Goal: Task Accomplishment & Management: Use online tool/utility

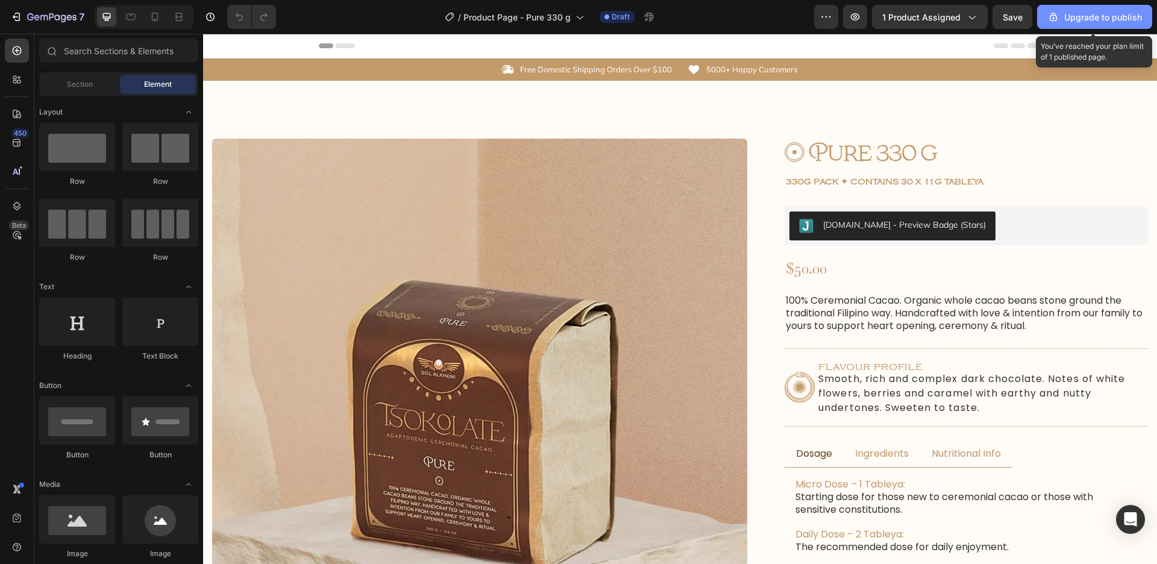
click at [1060, 20] on icon "button" at bounding box center [1054, 17] width 12 height 12
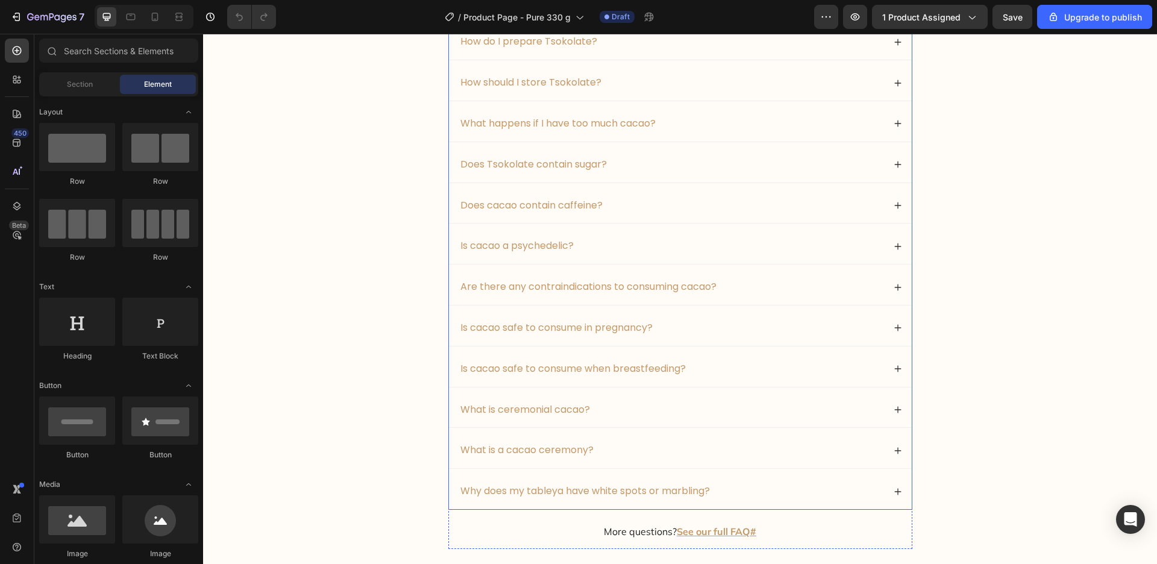
scroll to position [4789, 0]
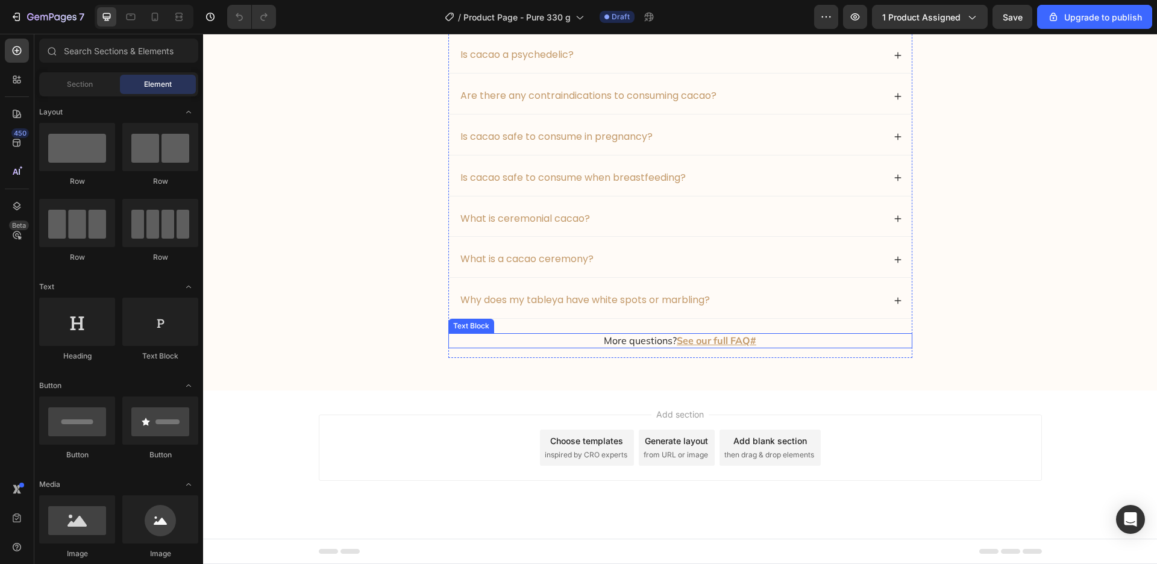
click at [786, 338] on p "More questions? See our full FAQ#" at bounding box center [681, 341] width 462 height 13
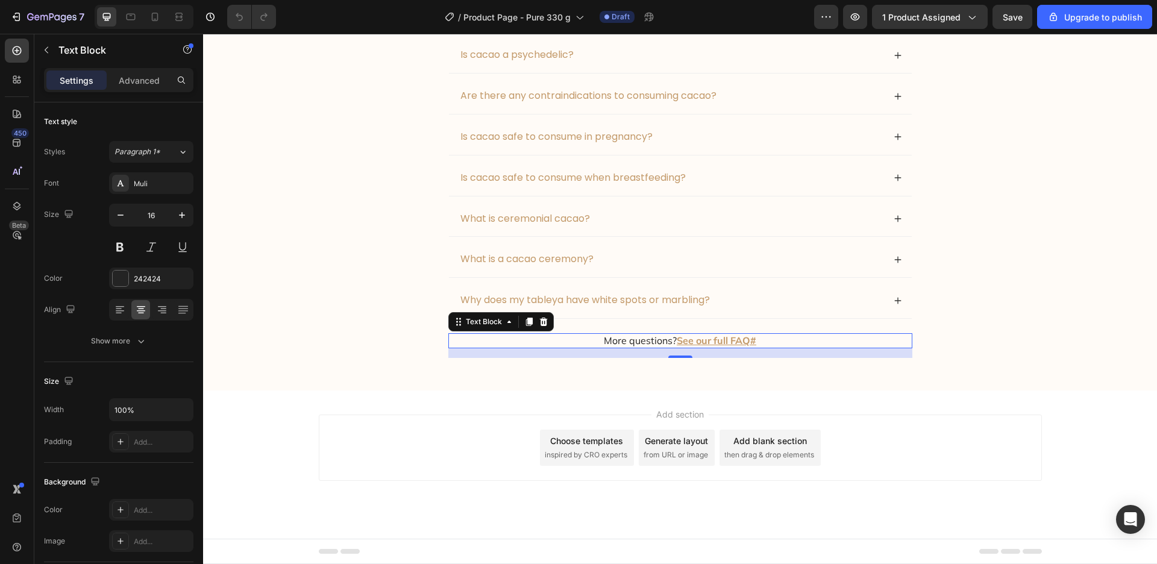
click at [756, 346] on u "See our full FAQ#" at bounding box center [717, 341] width 80 height 12
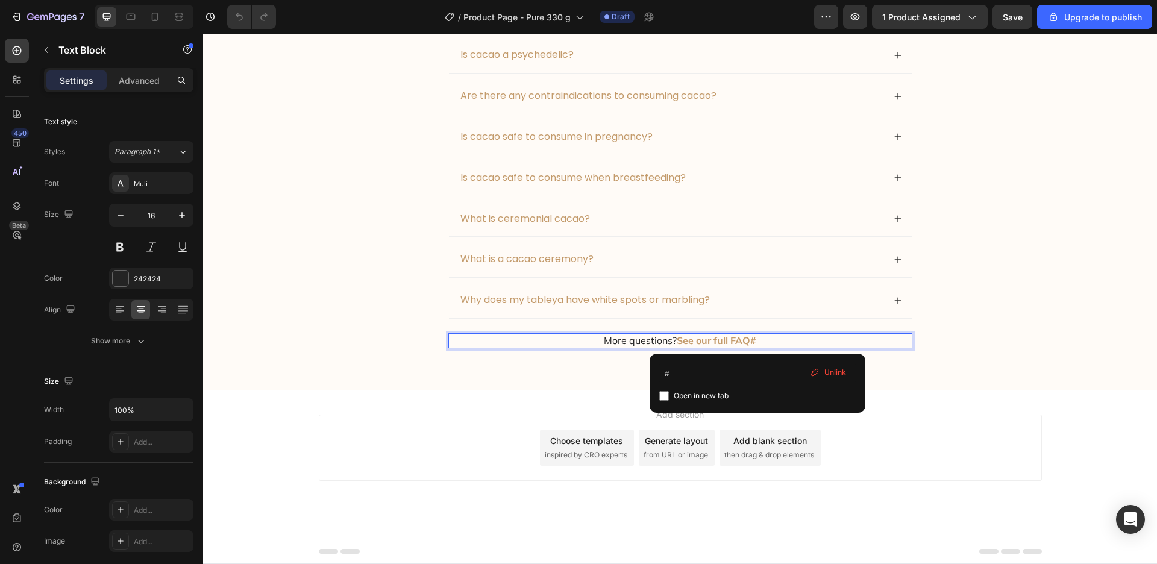
click at [769, 344] on p "More questions? See our full FAQ# ⁠⁠⁠⁠⁠⁠⁠" at bounding box center [681, 341] width 462 height 13
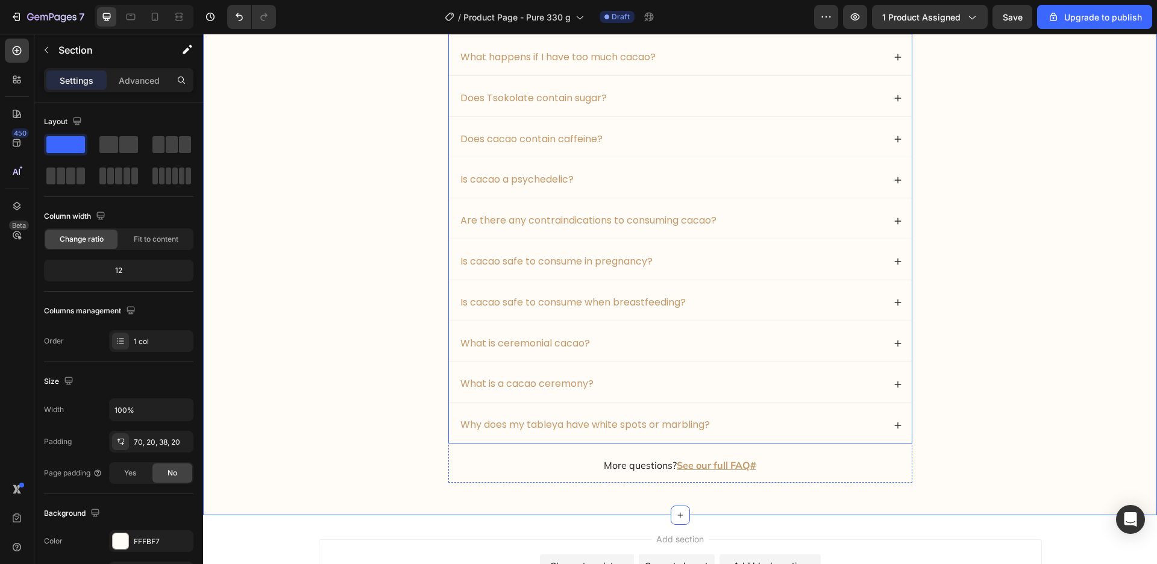
scroll to position [4446, 0]
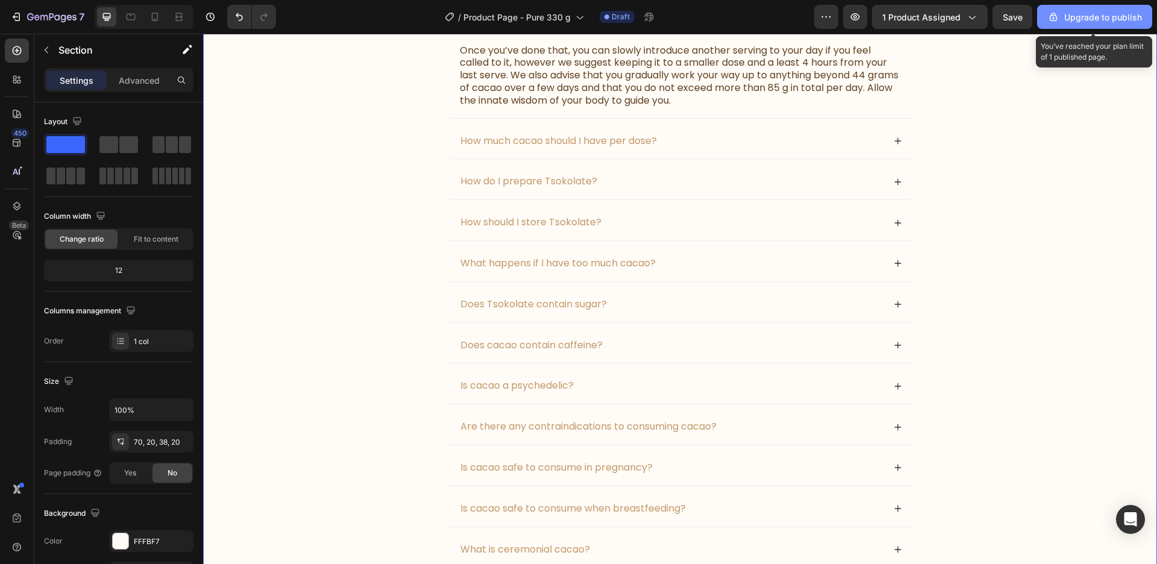
click at [1109, 22] on div "Upgrade to publish" at bounding box center [1095, 17] width 95 height 13
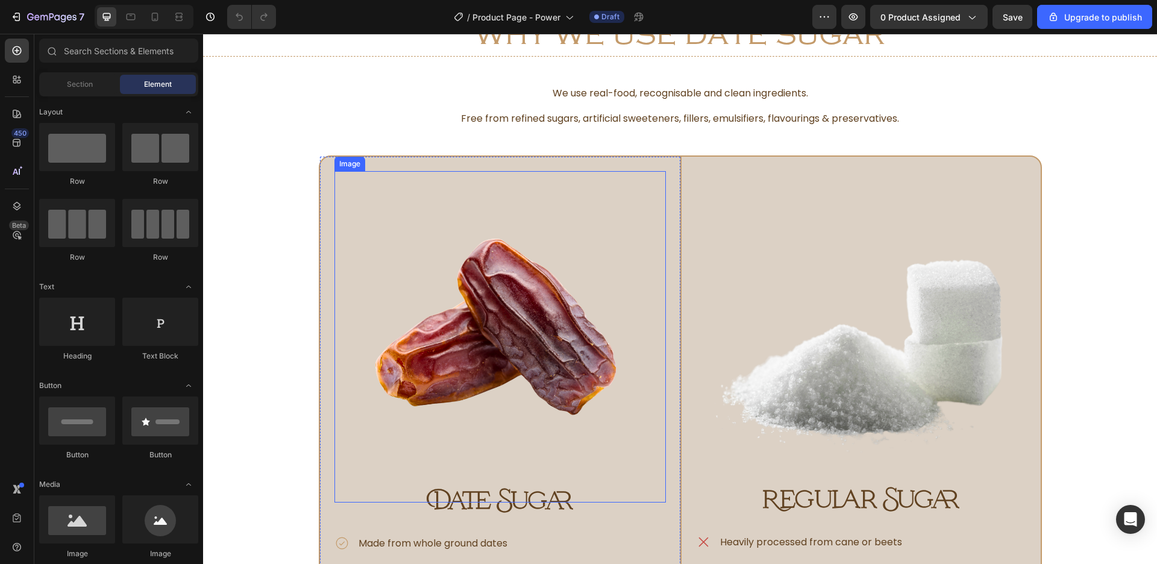
scroll to position [1581, 0]
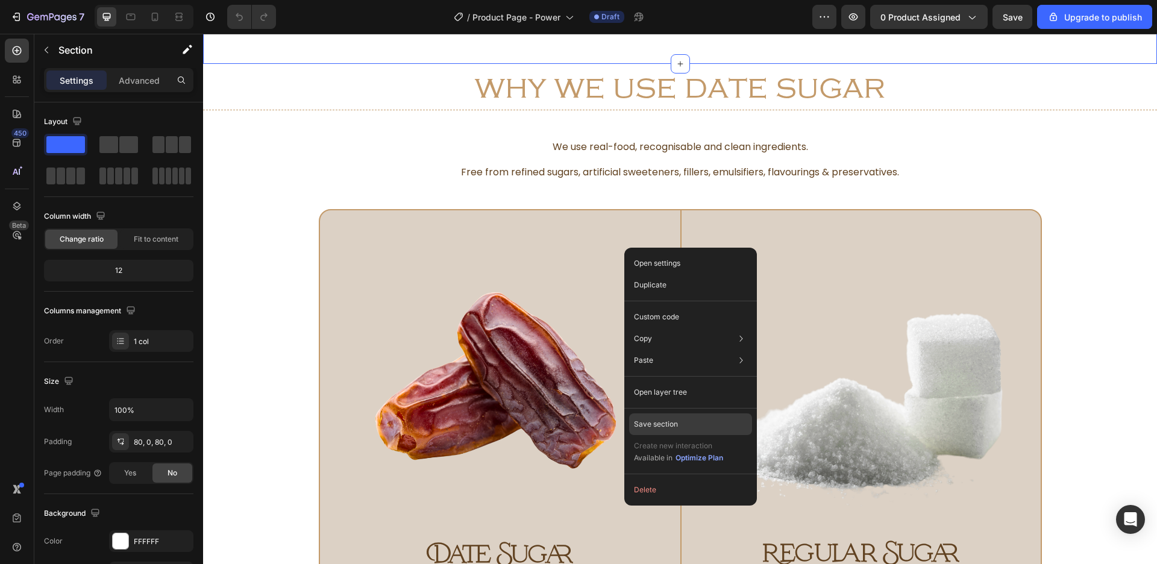
click at [673, 423] on p "Save section" at bounding box center [656, 424] width 44 height 11
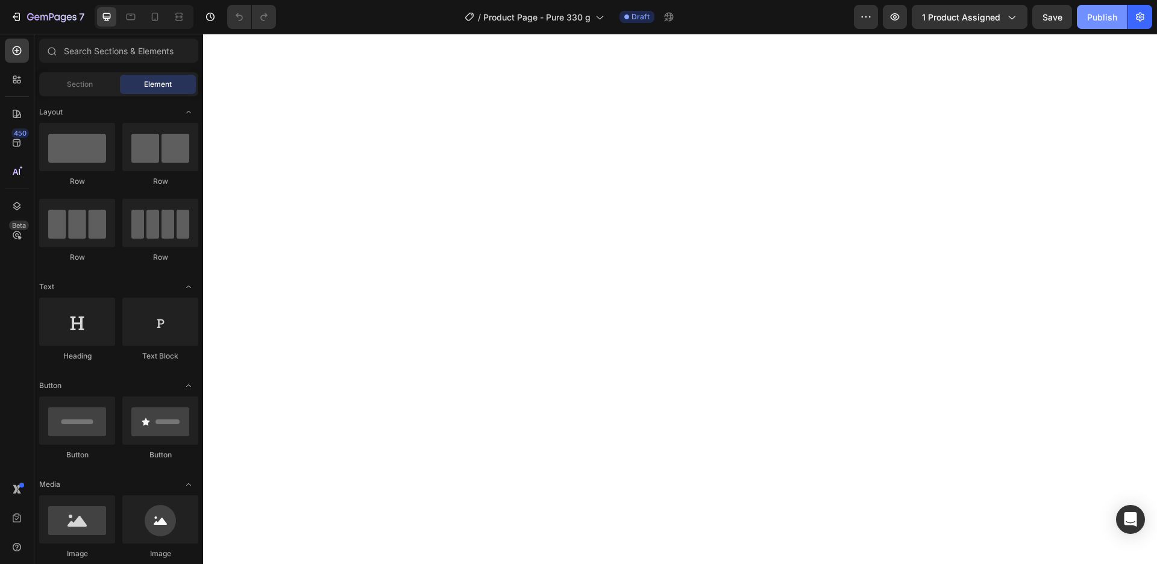
click at [1118, 13] on button "Publish" at bounding box center [1102, 17] width 51 height 24
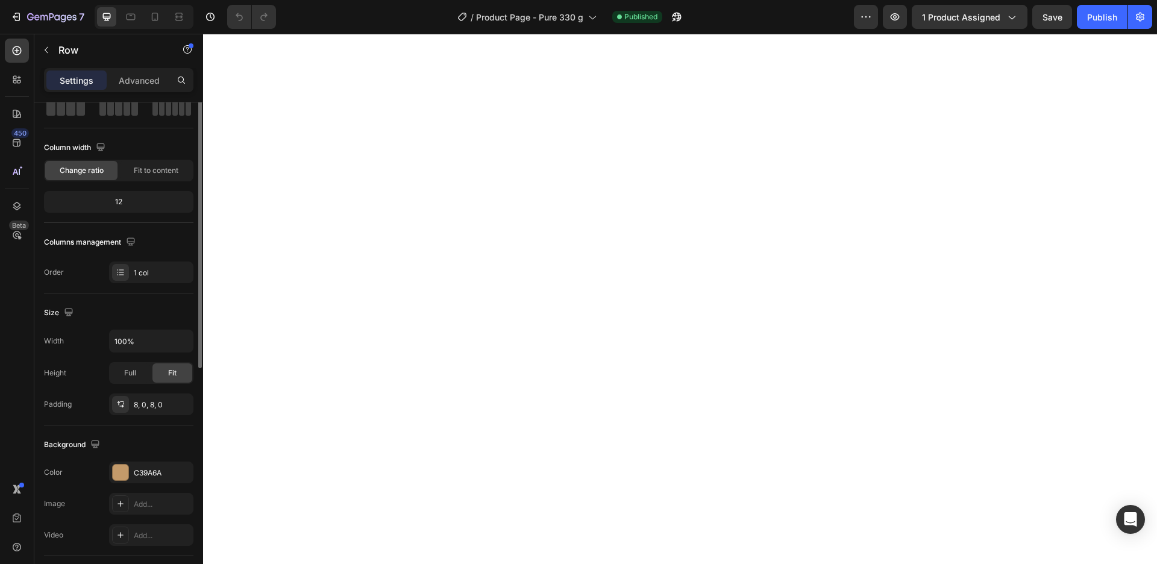
scroll to position [137, 0]
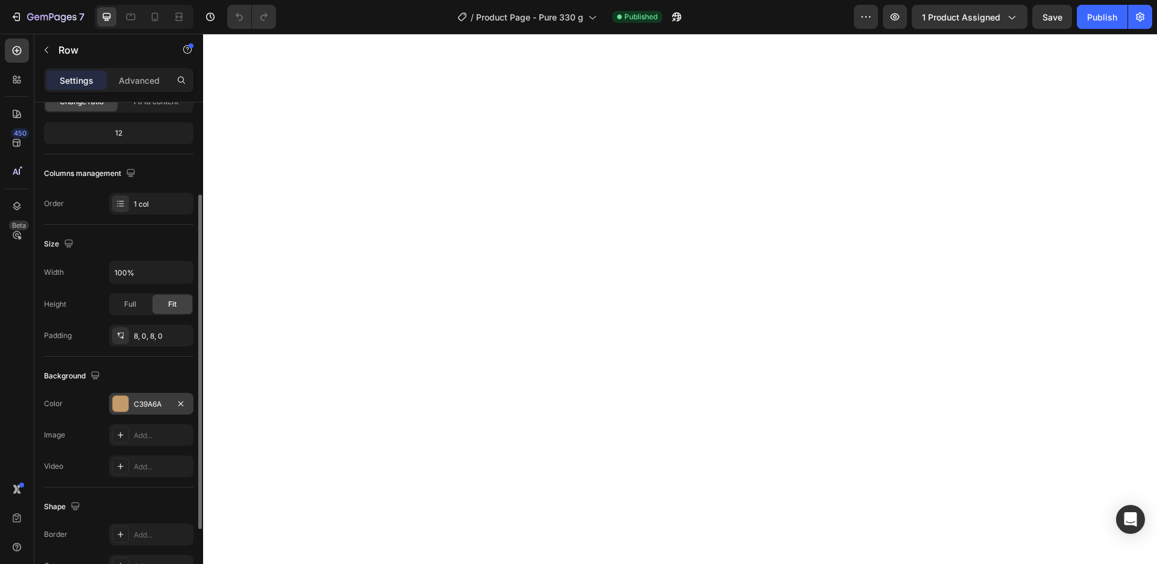
click at [146, 401] on div "C39A6A" at bounding box center [151, 404] width 35 height 11
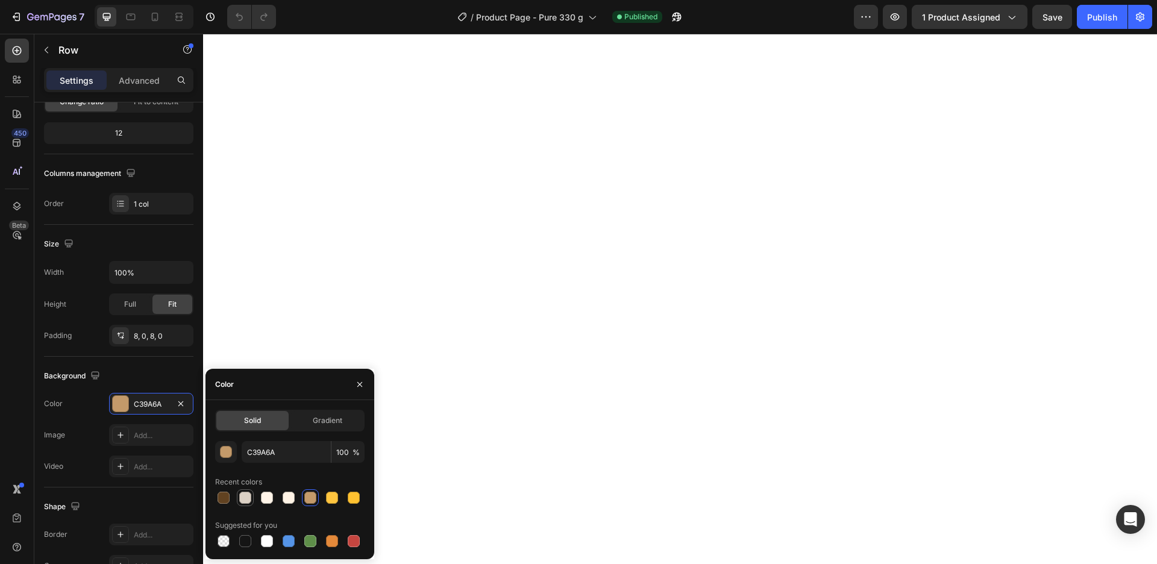
click at [246, 496] on div at bounding box center [245, 498] width 12 height 12
type input "DCD1C5"
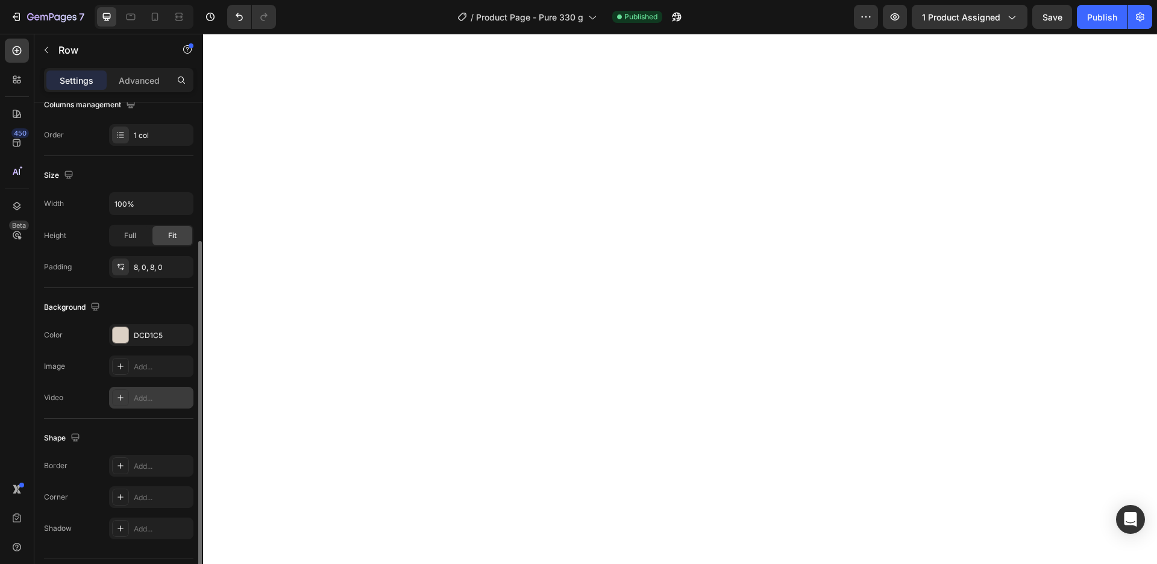
scroll to position [239, 0]
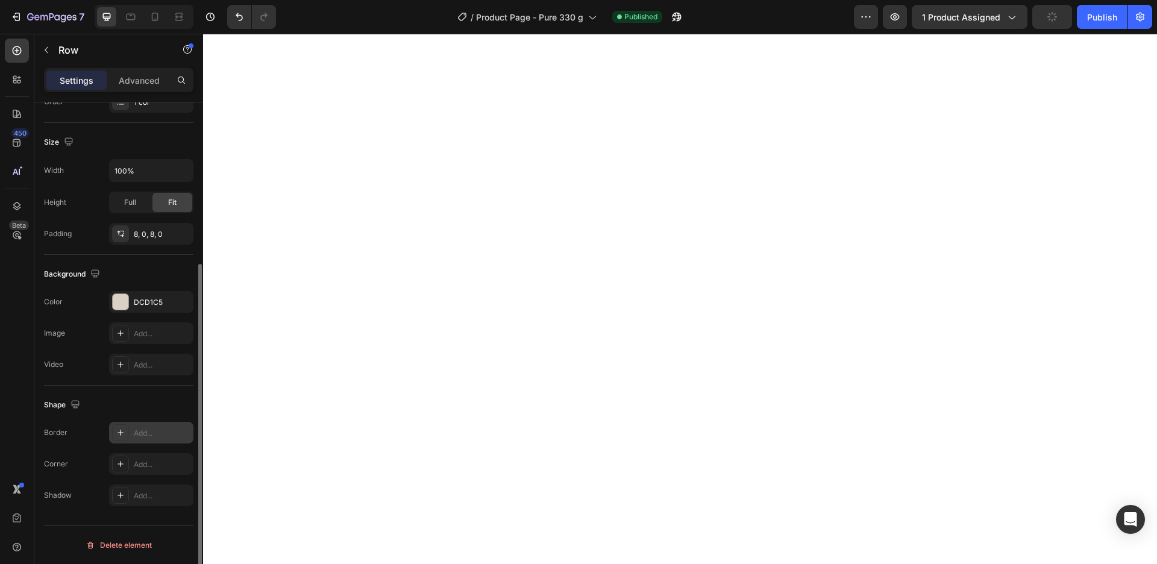
click at [140, 432] on div "Add..." at bounding box center [162, 433] width 57 height 11
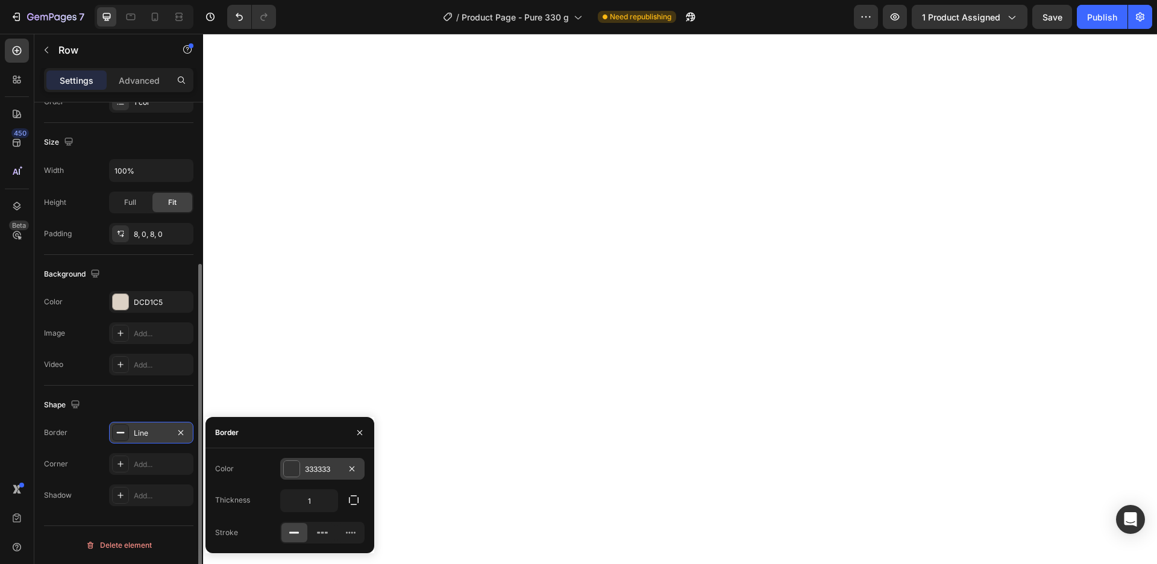
click at [311, 466] on div "333333" at bounding box center [322, 469] width 35 height 11
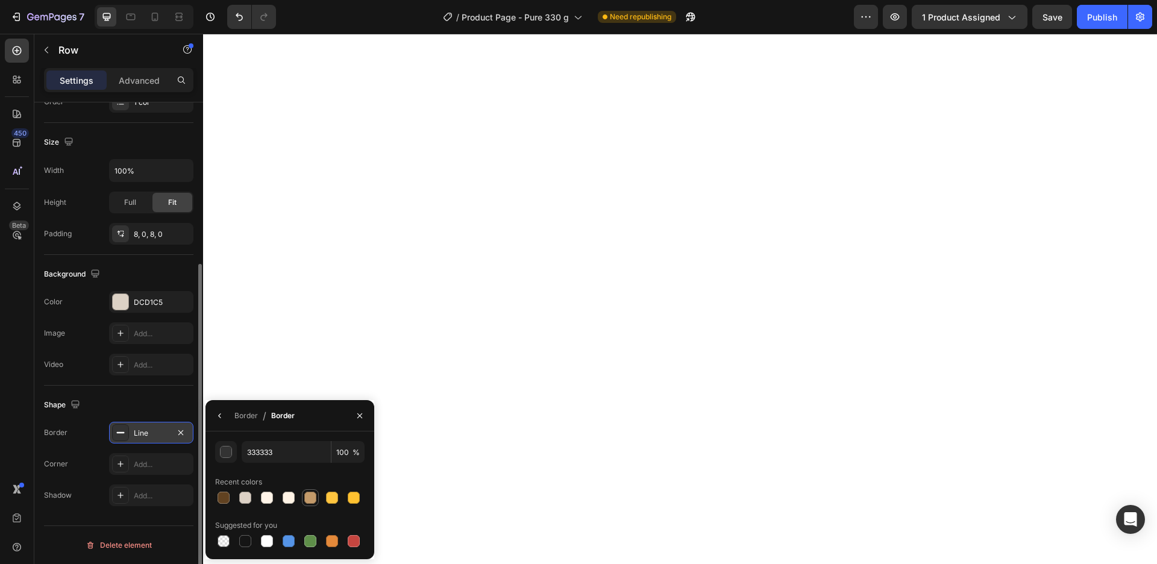
click at [312, 500] on div at bounding box center [310, 498] width 12 height 12
type input "C39A6A"
click at [145, 432] on div "Line" at bounding box center [151, 433] width 35 height 11
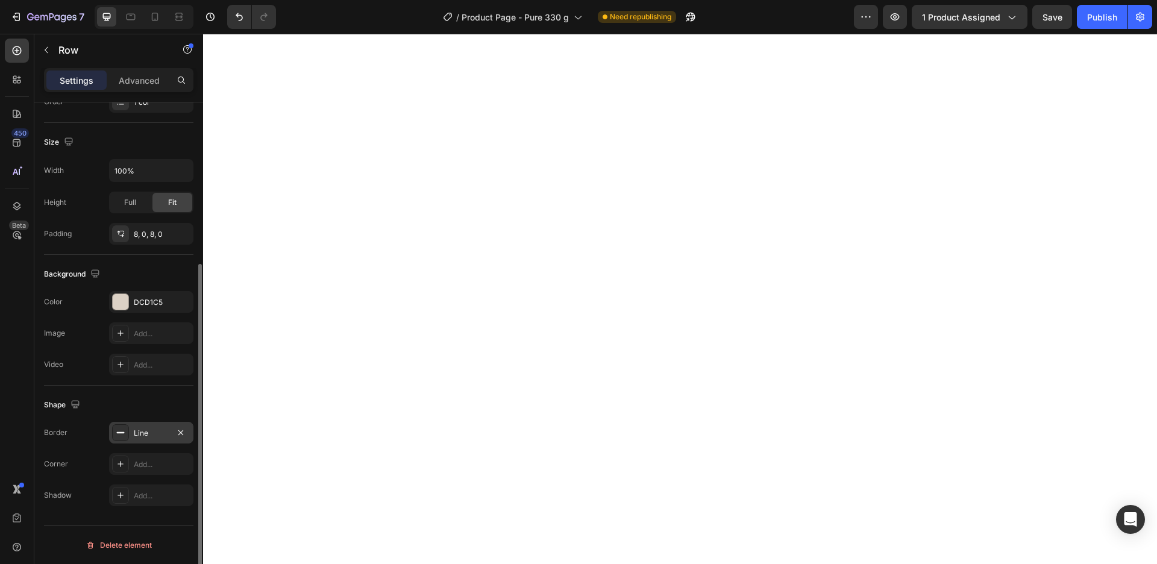
click at [146, 433] on div "Line" at bounding box center [151, 433] width 35 height 11
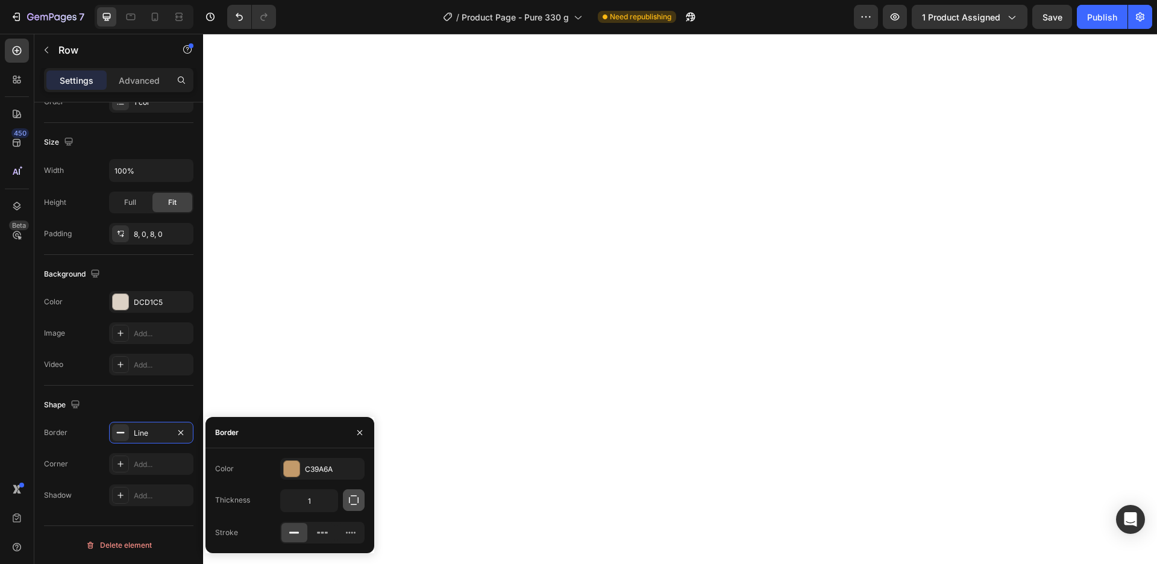
click at [348, 503] on icon "button" at bounding box center [354, 500] width 12 height 12
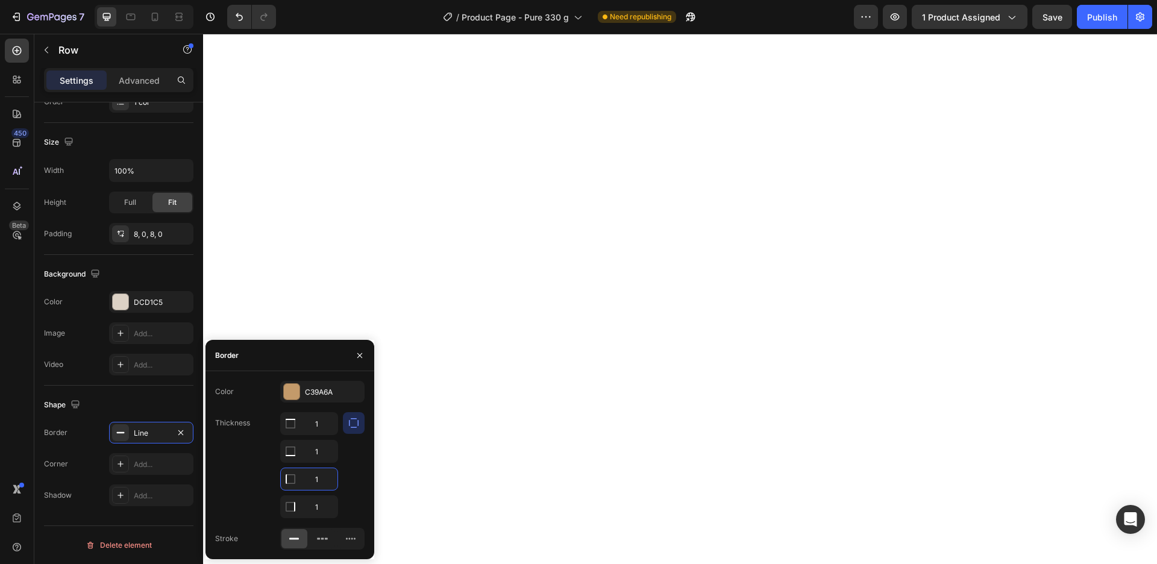
click at [316, 483] on input "1" at bounding box center [309, 479] width 57 height 22
type input "0"
drag, startPoint x: 311, startPoint y: 511, endPoint x: 322, endPoint y: 515, distance: 11.9
click at [322, 515] on input "1" at bounding box center [309, 507] width 57 height 22
type input "0"
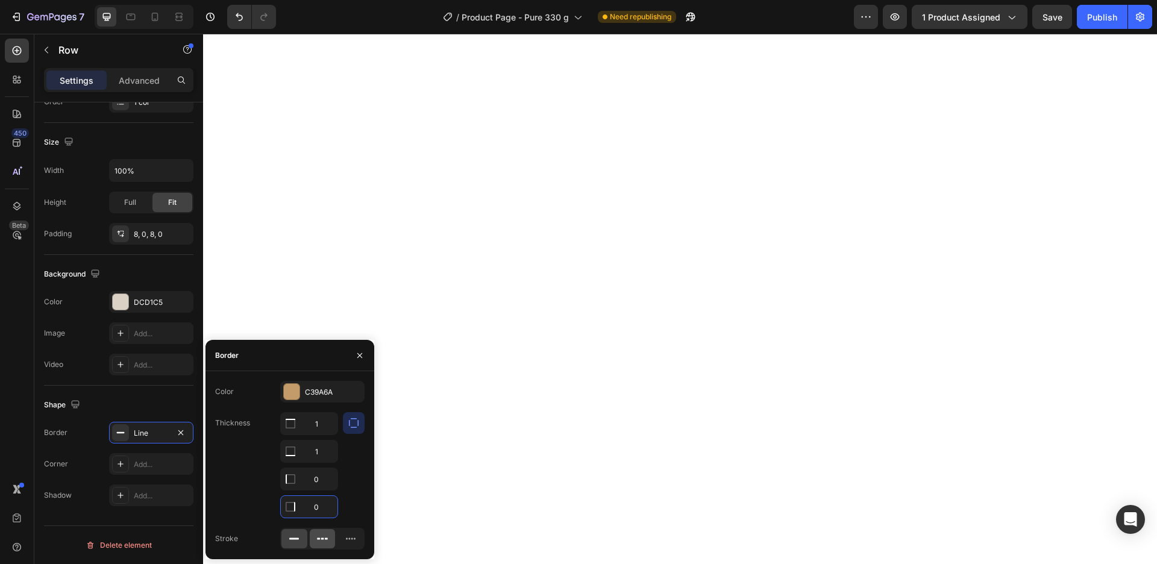
click at [325, 538] on icon at bounding box center [322, 539] width 12 height 12
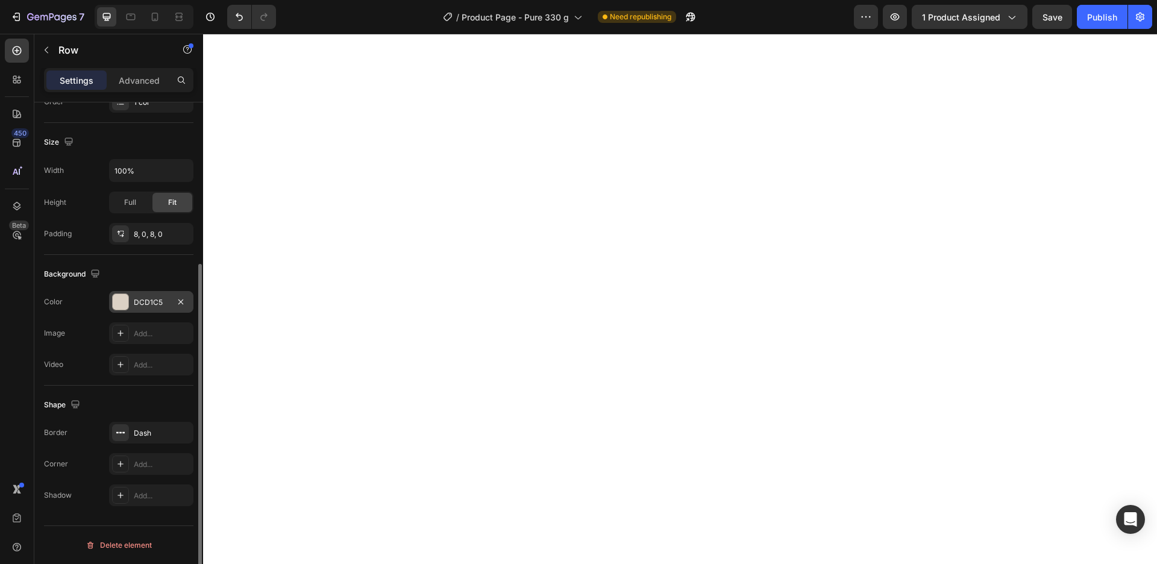
click at [156, 298] on div "DCD1C5" at bounding box center [151, 302] width 35 height 11
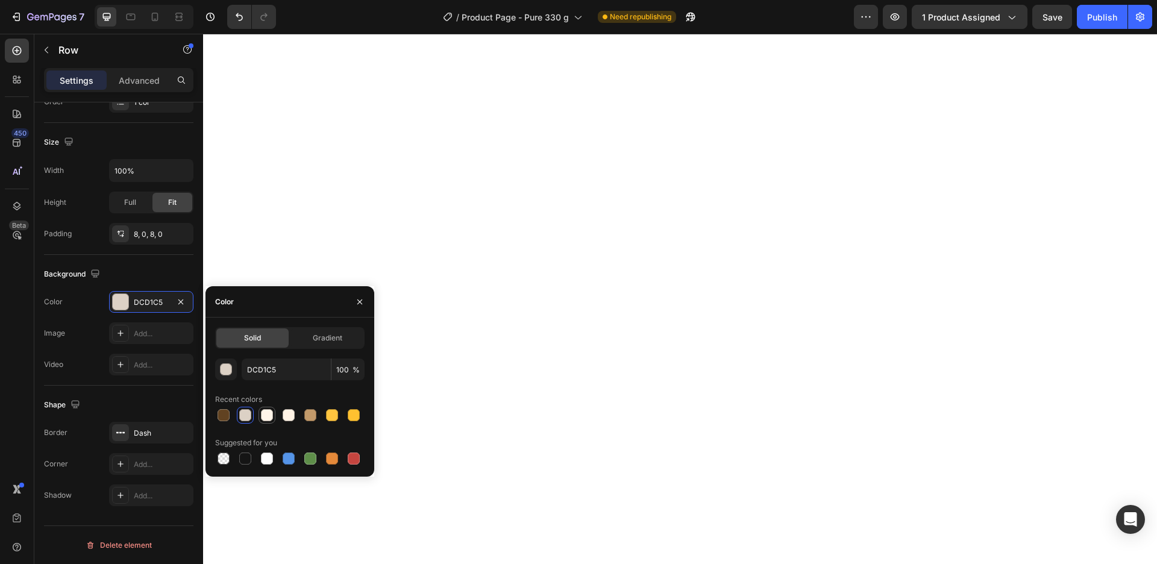
click at [269, 419] on div at bounding box center [267, 415] width 12 height 12
click at [293, 412] on div at bounding box center [289, 415] width 12 height 12
click at [263, 467] on div "Solid Gradient FFF3E5 100 % Recent colors Suggested for you" at bounding box center [290, 397] width 169 height 159
click at [266, 462] on div at bounding box center [267, 459] width 12 height 12
click at [248, 416] on div at bounding box center [245, 415] width 12 height 12
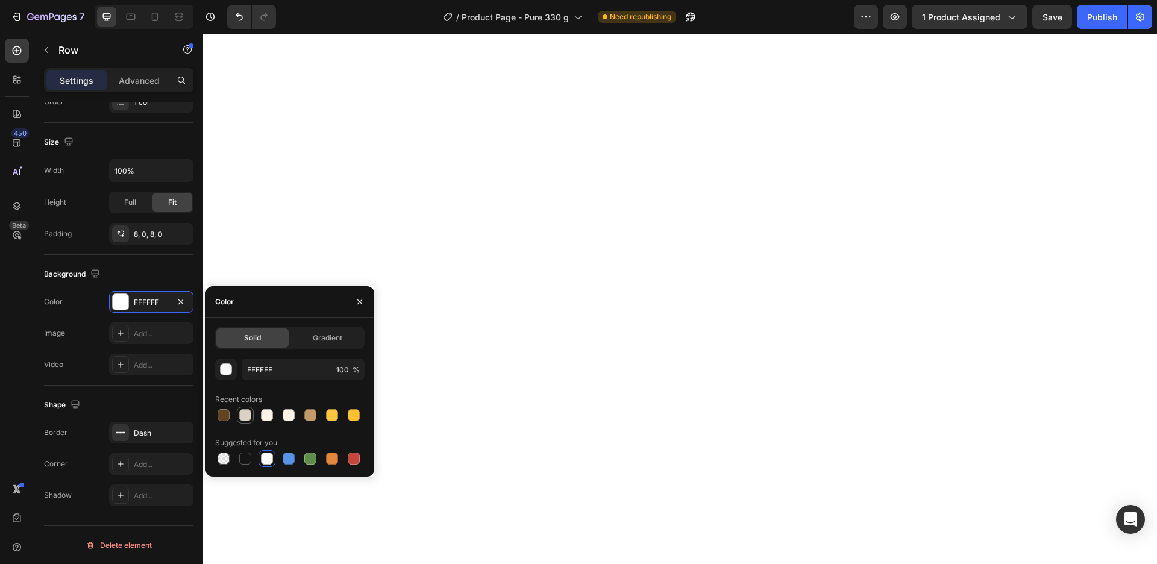
type input "DCD1C5"
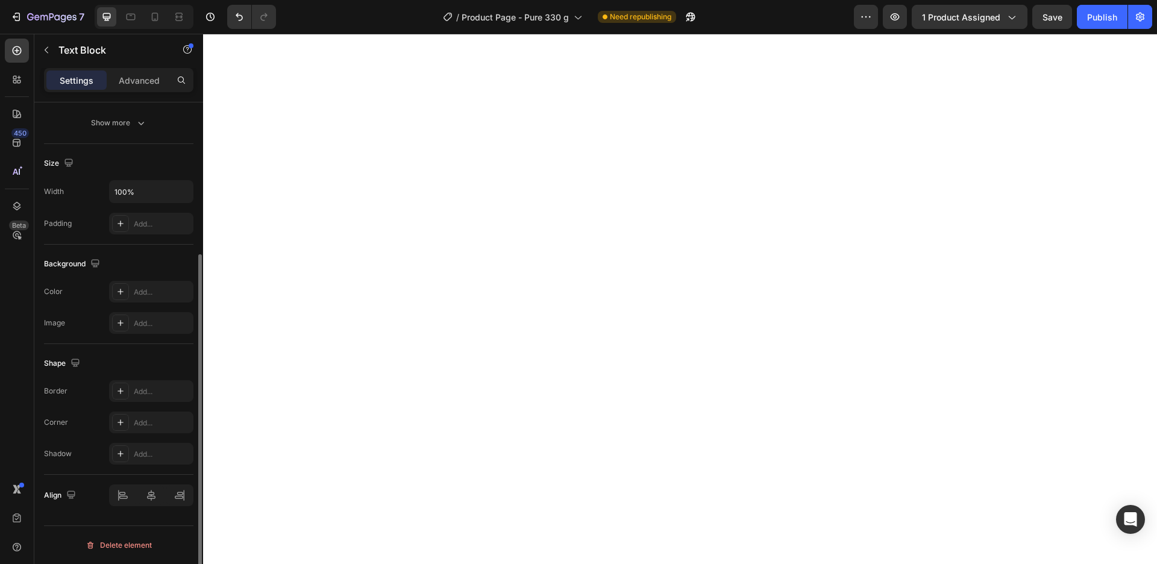
scroll to position [0, 0]
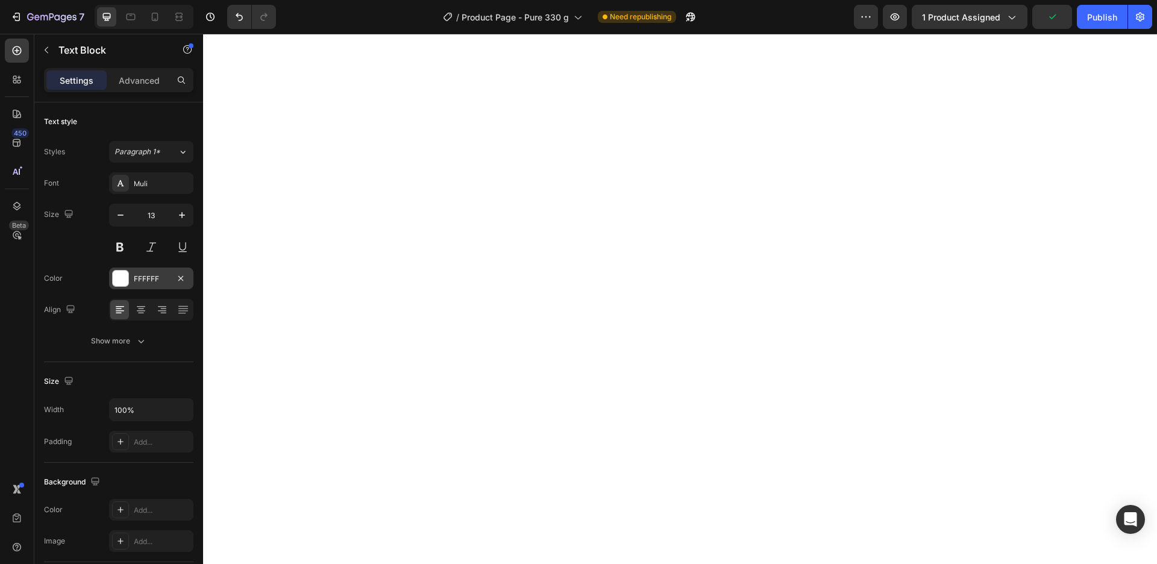
click at [148, 277] on div "FFFFFF" at bounding box center [151, 279] width 35 height 11
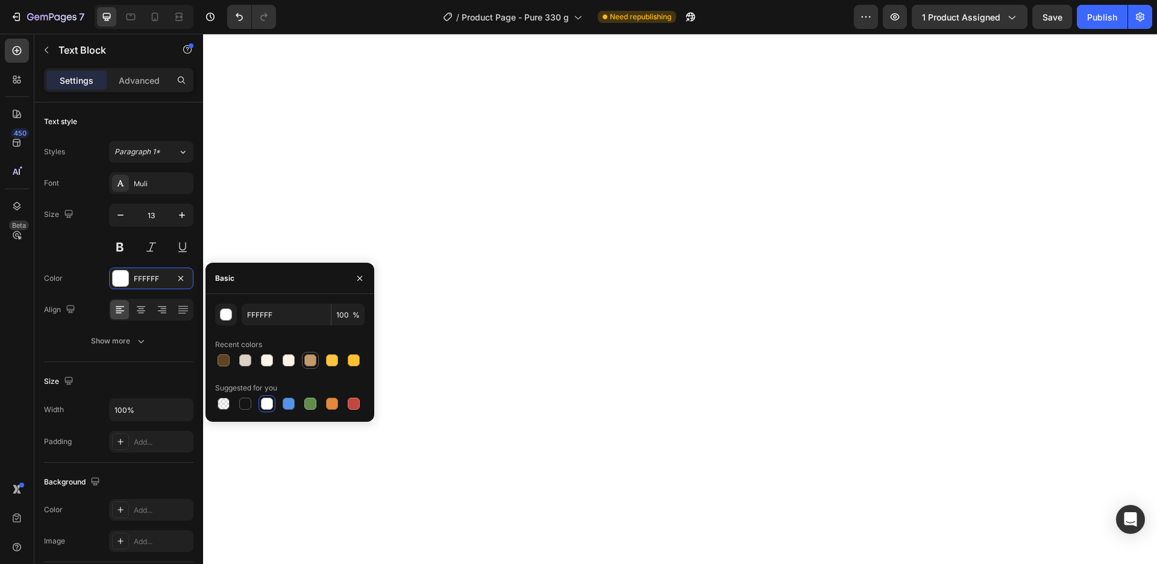
click at [310, 361] on div at bounding box center [310, 360] width 12 height 12
type input "C39A6A"
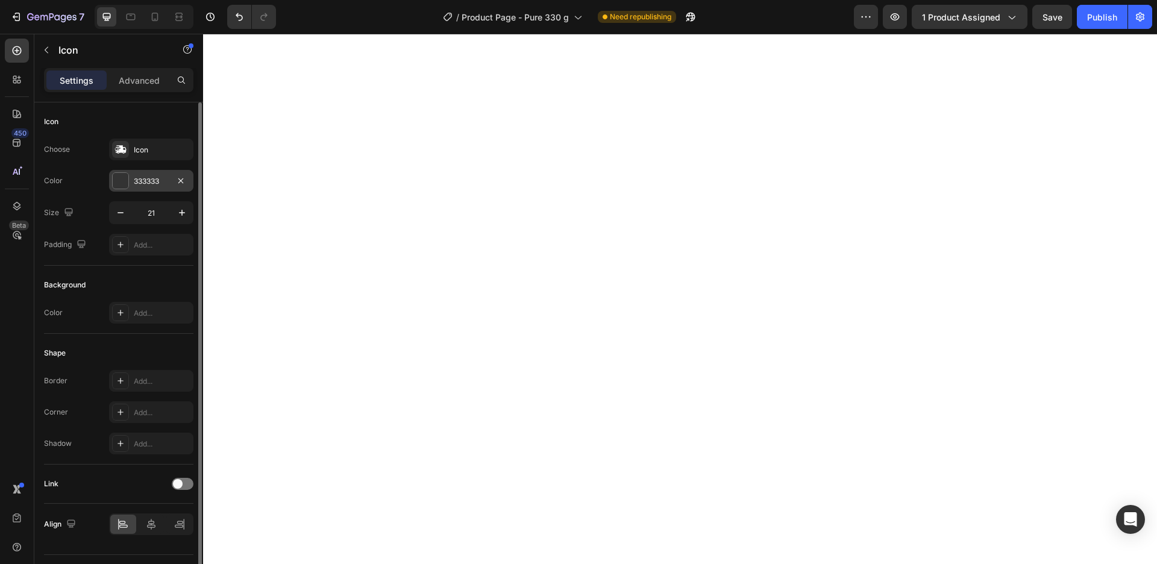
click at [148, 186] on div "333333" at bounding box center [151, 181] width 35 height 11
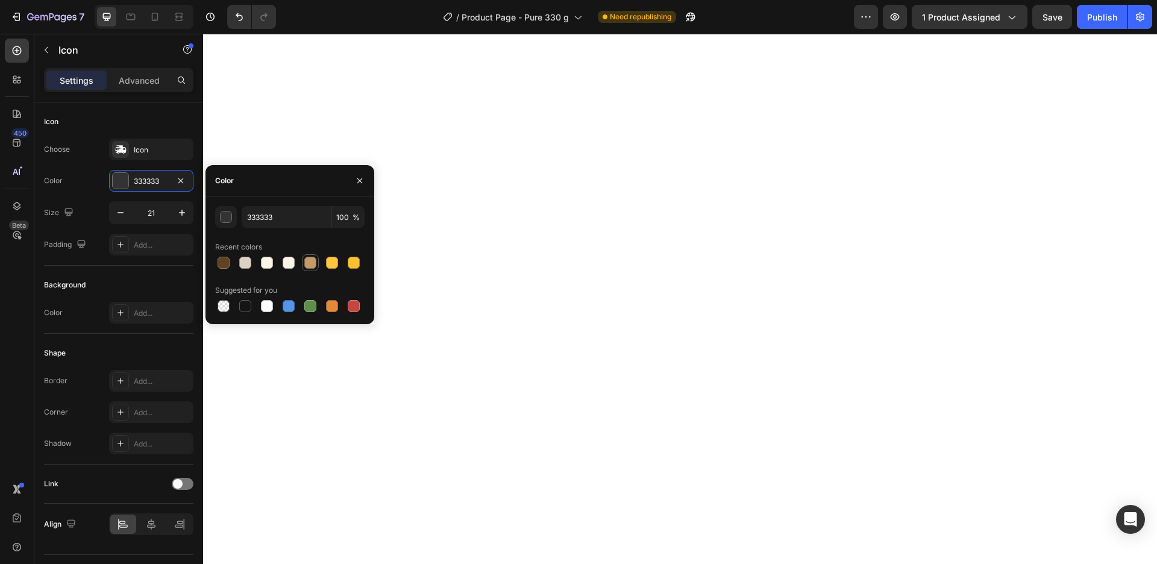
click at [310, 265] on div at bounding box center [310, 263] width 12 height 12
type input "C39A6A"
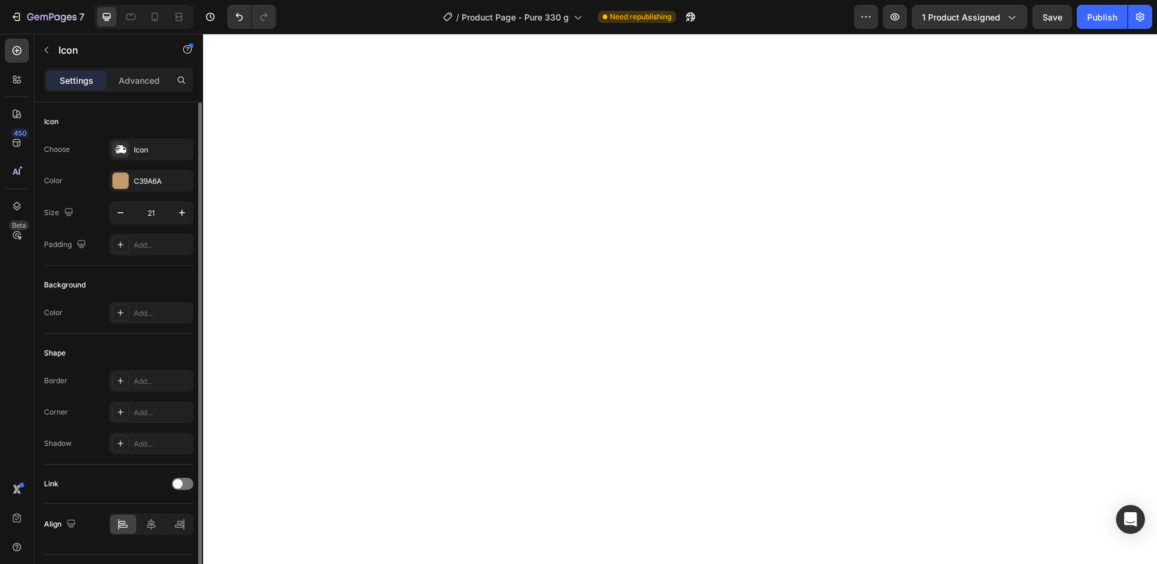
click at [189, 121] on div "Icon" at bounding box center [119, 121] width 150 height 19
click at [150, 148] on div "Icon" at bounding box center [162, 150] width 57 height 11
click at [160, 172] on div "333333" at bounding box center [151, 181] width 84 height 22
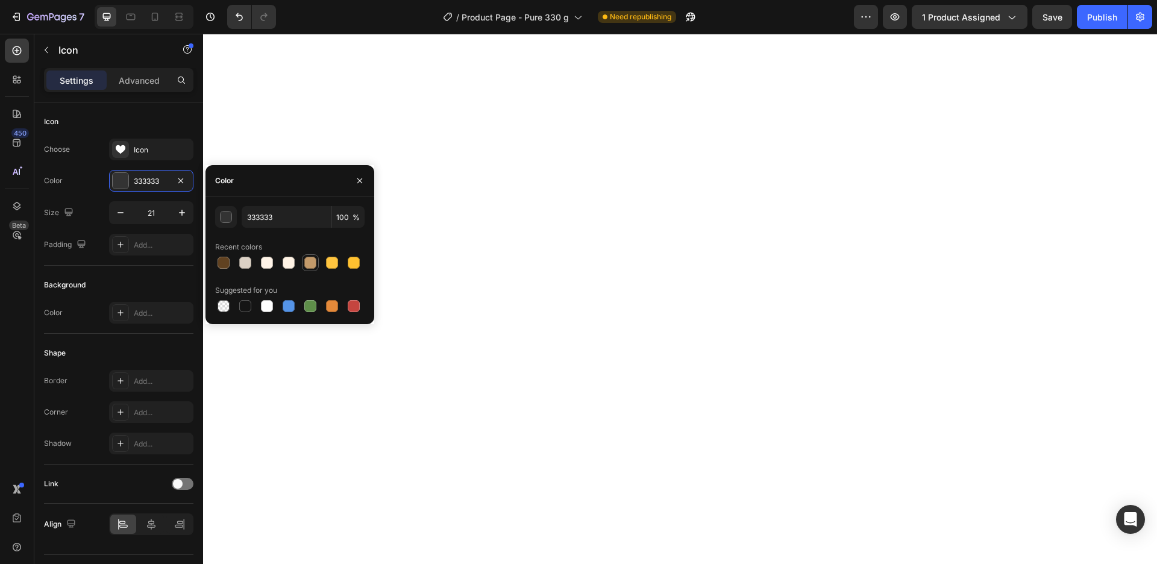
click at [314, 261] on div at bounding box center [310, 263] width 12 height 12
type input "C39A6A"
click at [312, 264] on div at bounding box center [310, 263] width 12 height 12
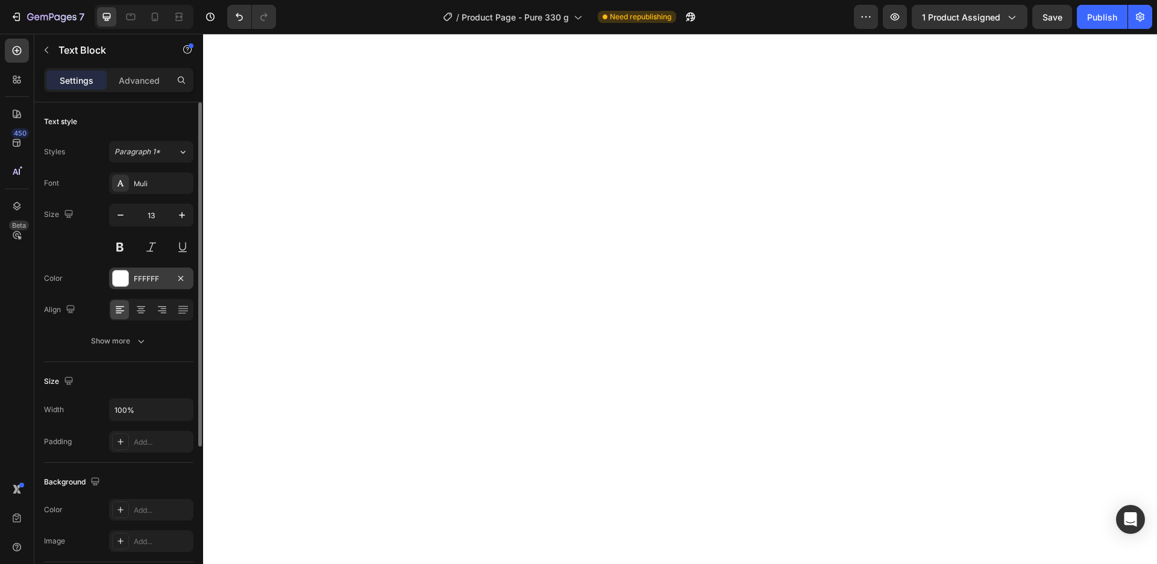
click at [154, 281] on div "FFFFFF" at bounding box center [151, 279] width 35 height 11
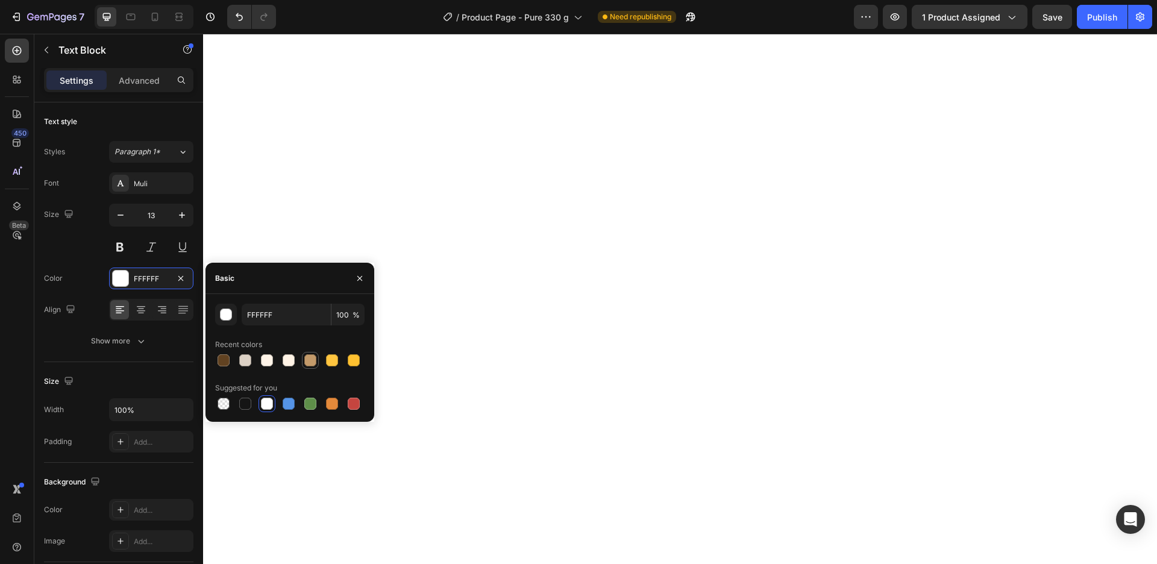
click at [310, 362] on div at bounding box center [310, 360] width 12 height 12
type input "C39A6A"
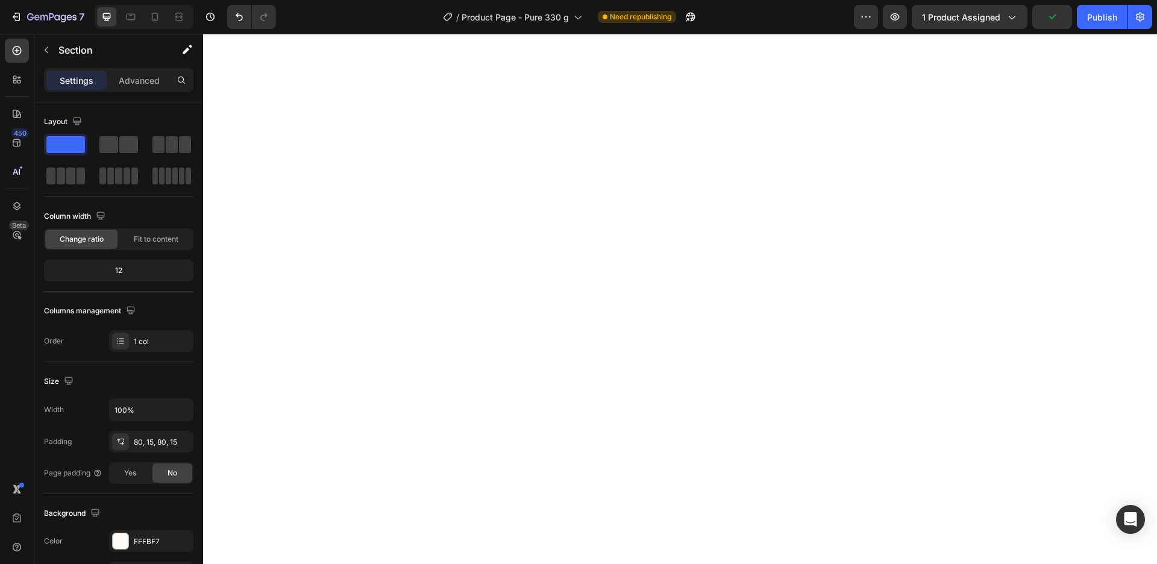
click at [1106, 2] on div "7 Version history / Product Page - Pure 330 g Need republishing Preview 1 produ…" at bounding box center [578, 17] width 1157 height 34
click at [1115, 25] on button "Publish" at bounding box center [1102, 17] width 51 height 24
click at [1067, 21] on button "Save" at bounding box center [1053, 17] width 40 height 24
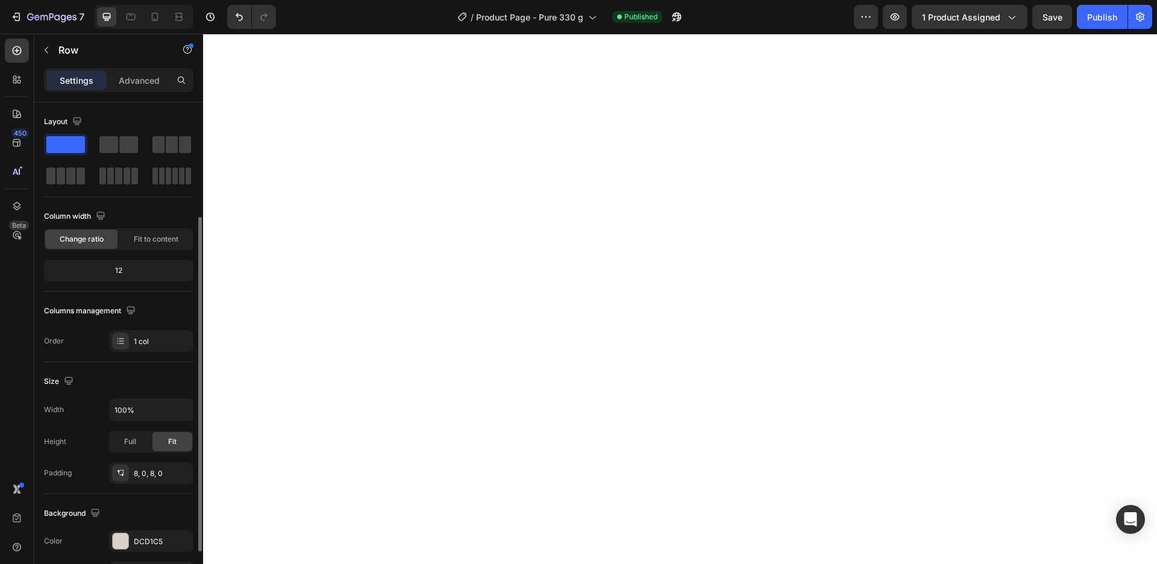
scroll to position [137, 0]
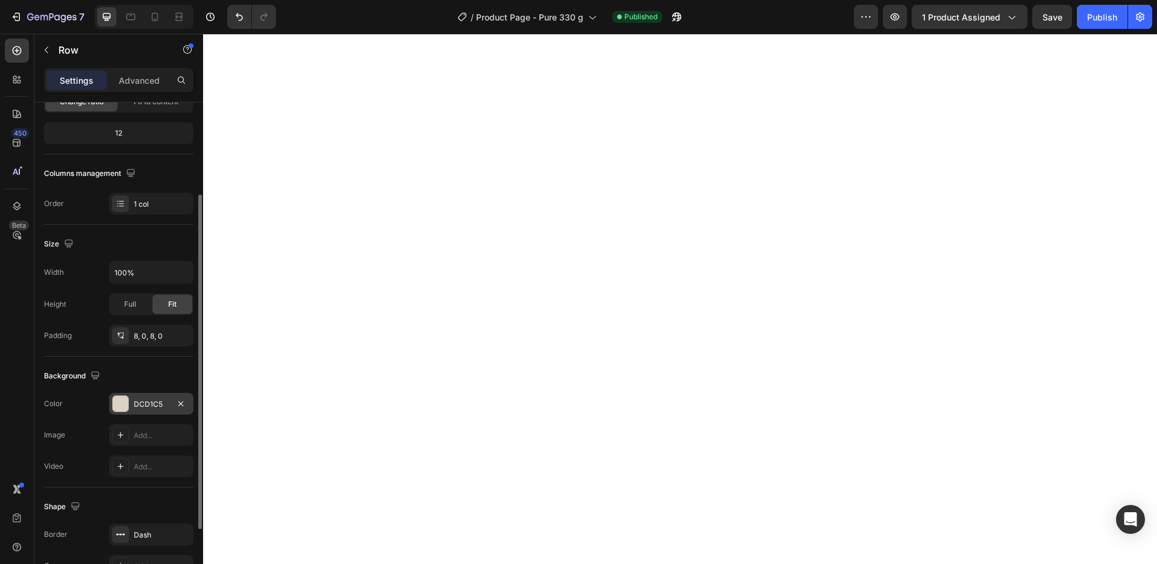
click at [143, 405] on div "DCD1C5" at bounding box center [151, 404] width 35 height 11
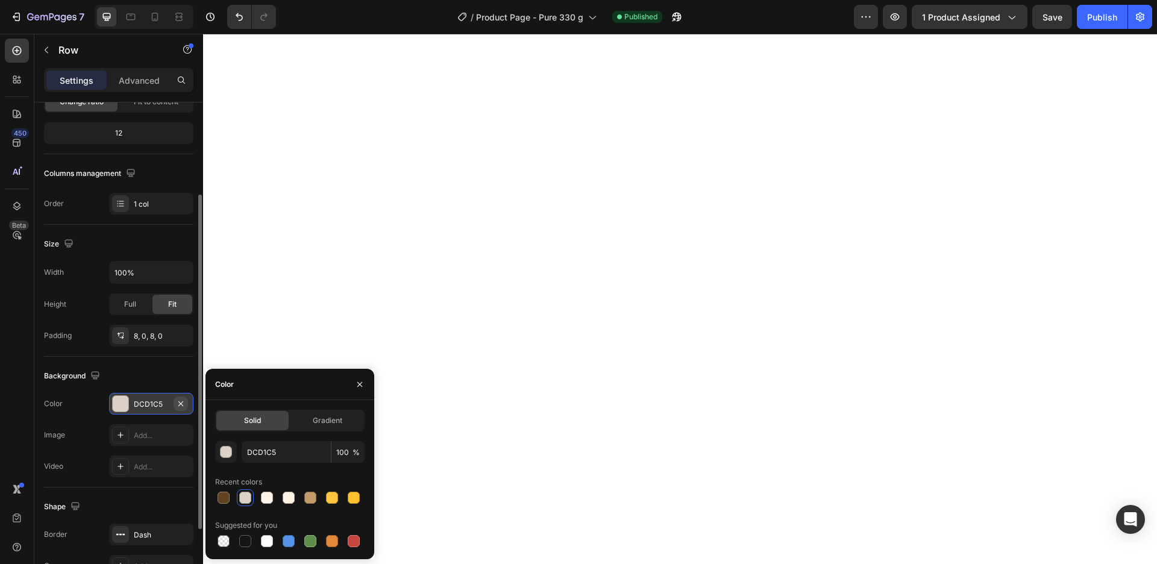
click at [178, 404] on icon "button" at bounding box center [181, 404] width 10 height 10
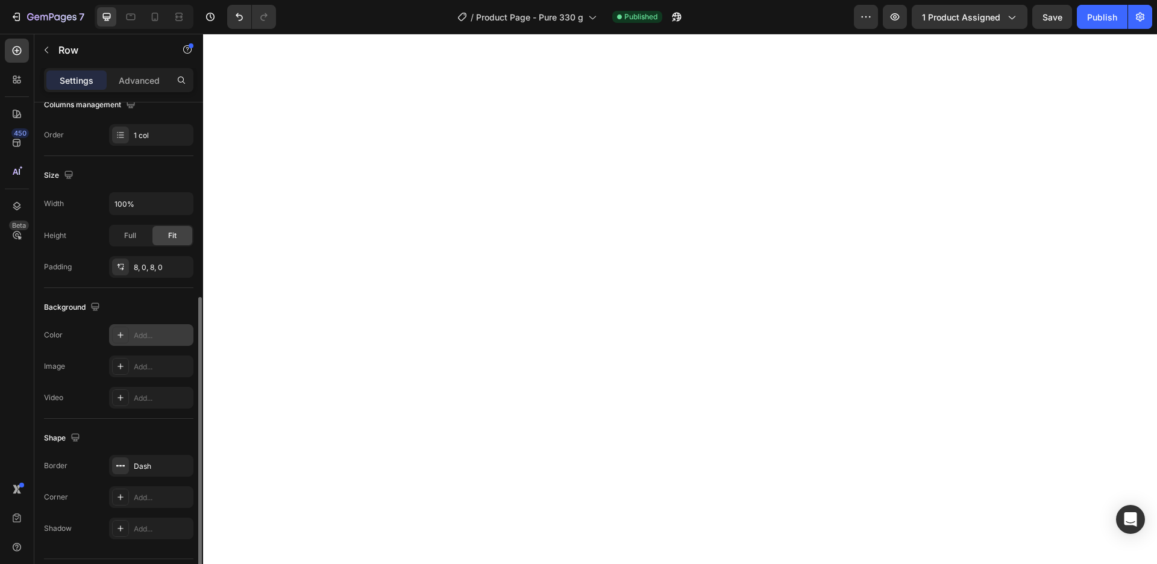
scroll to position [239, 0]
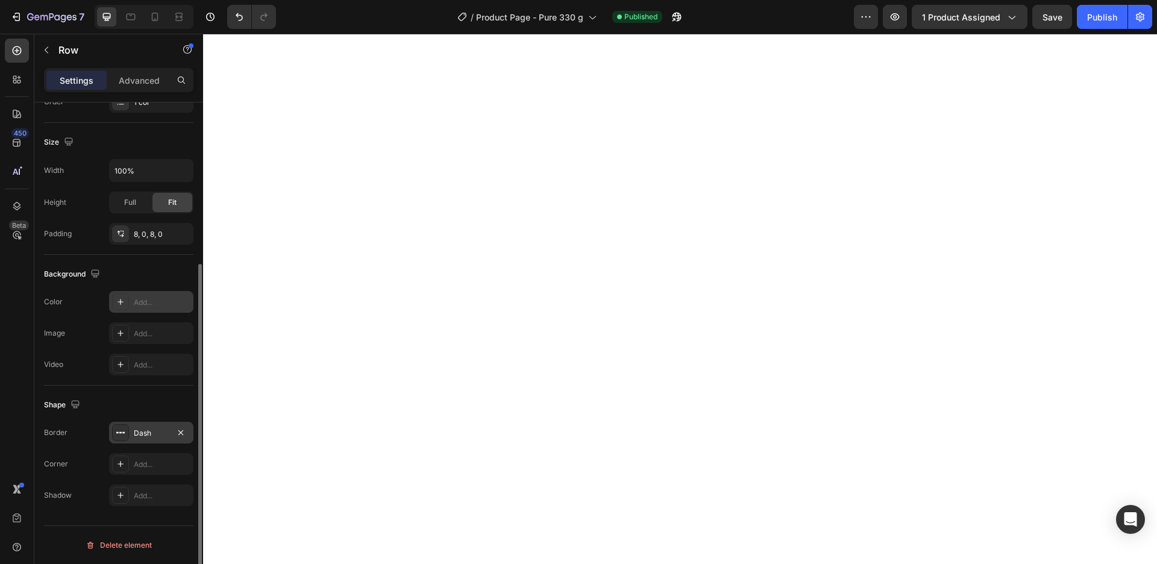
click at [156, 433] on div "Dash" at bounding box center [151, 433] width 35 height 11
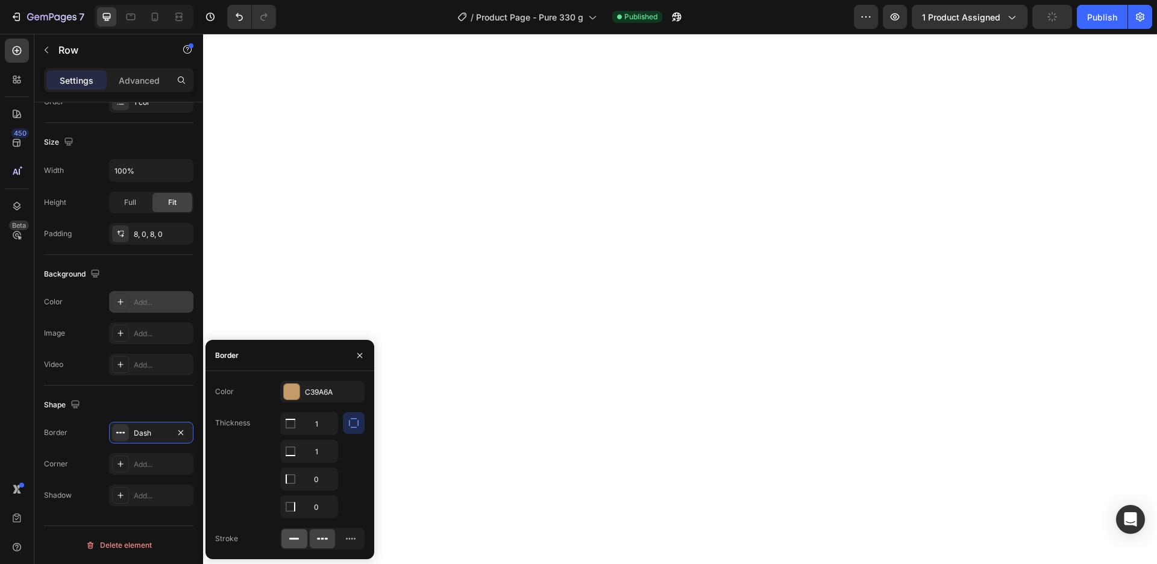
click at [294, 543] on icon at bounding box center [294, 539] width 12 height 12
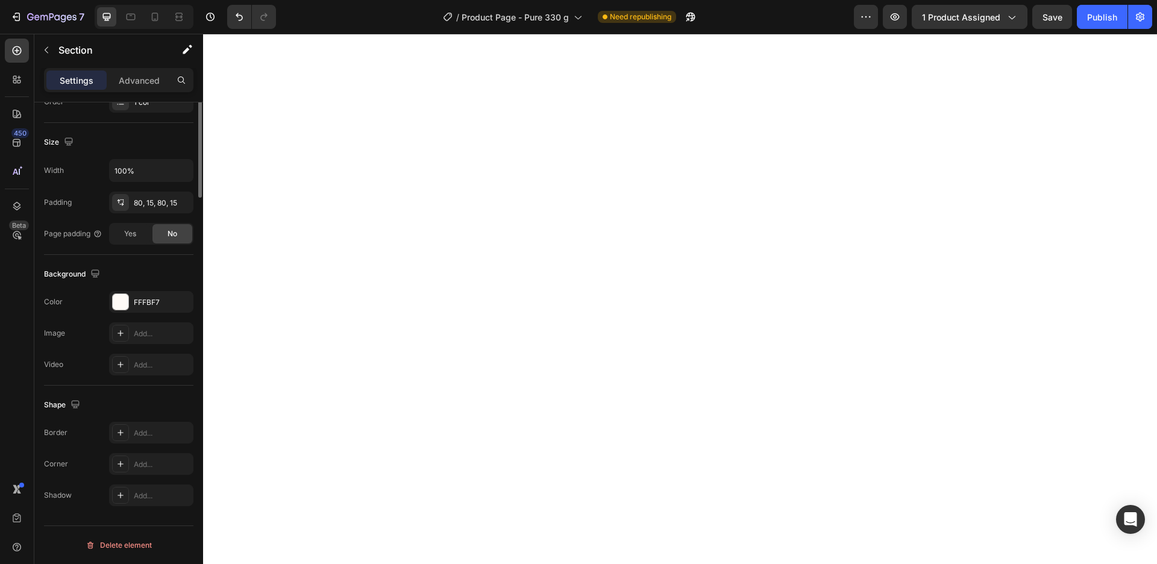
scroll to position [0, 0]
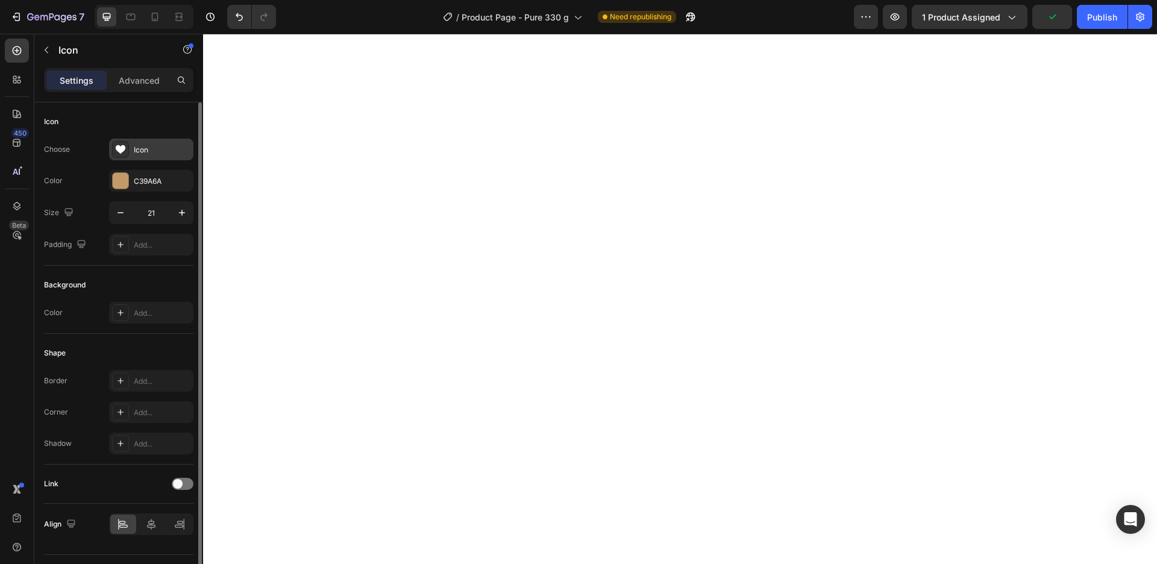
click at [148, 159] on div "Icon" at bounding box center [151, 150] width 84 height 22
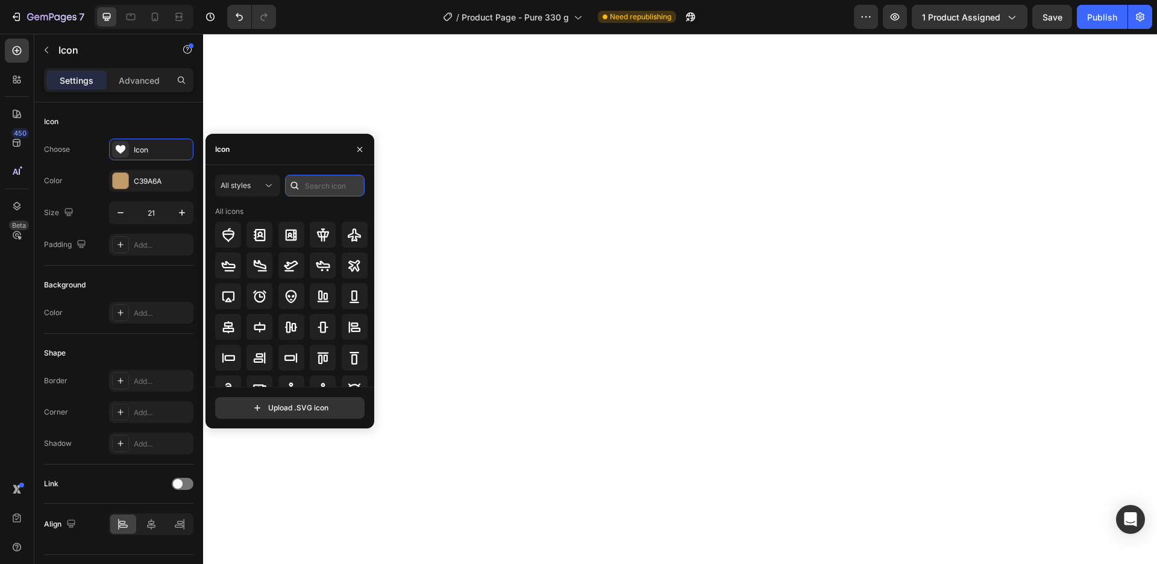
click at [332, 187] on input "text" at bounding box center [325, 186] width 80 height 22
type input "heart"
click at [297, 237] on icon at bounding box center [291, 235] width 14 height 14
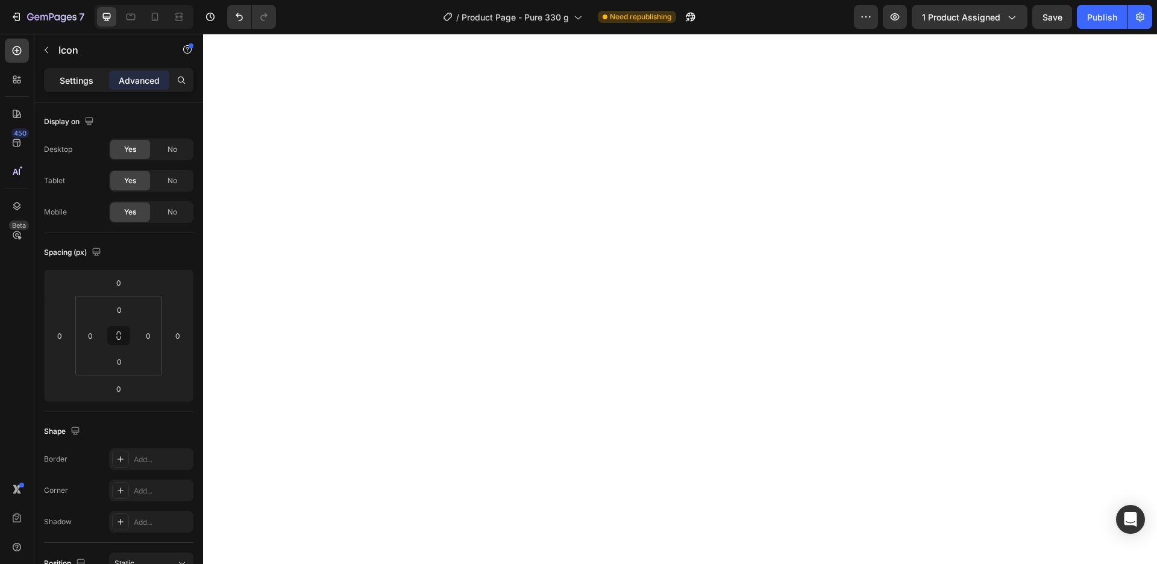
click at [79, 78] on p "Settings" at bounding box center [77, 80] width 34 height 13
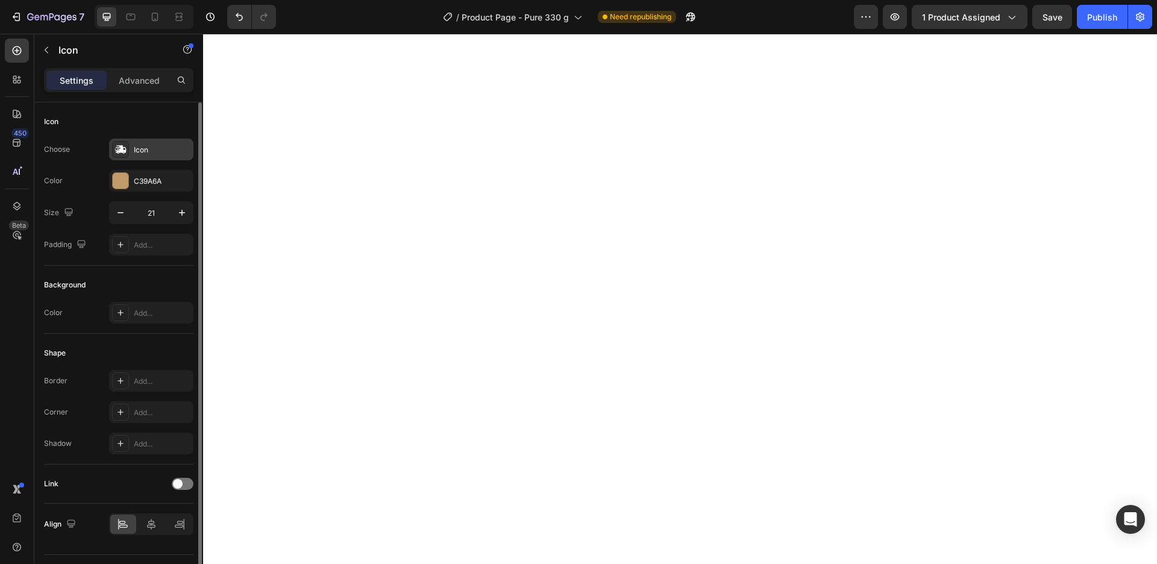
click at [152, 159] on div "Icon" at bounding box center [151, 150] width 84 height 22
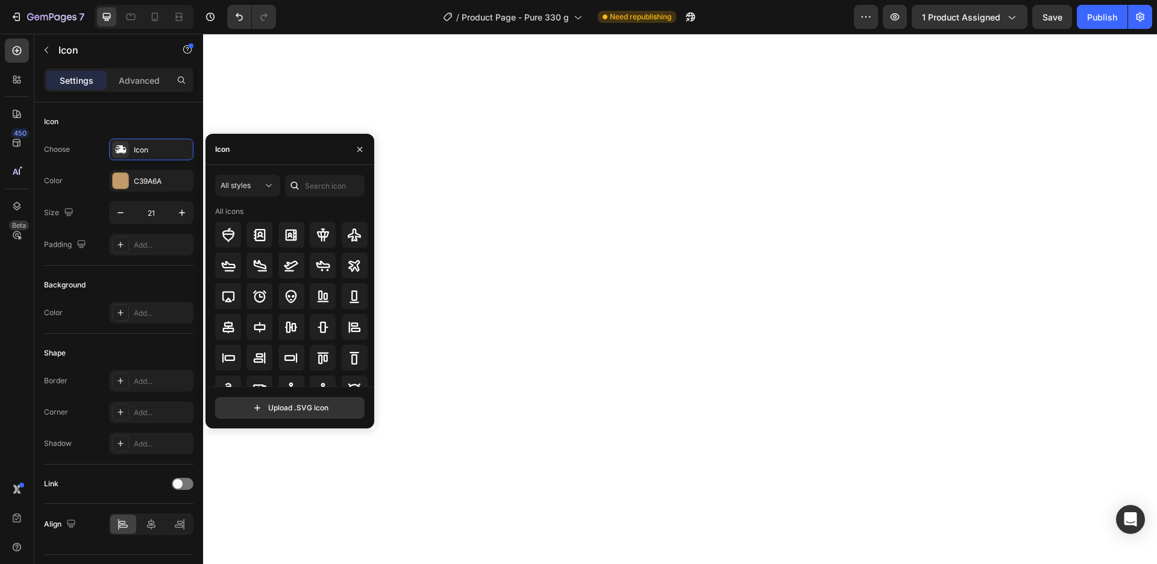
drag, startPoint x: 300, startPoint y: 163, endPoint x: 300, endPoint y: 155, distance: 8.4
click at [300, 156] on div "Icon" at bounding box center [290, 149] width 169 height 31
click at [300, 154] on div "Icon" at bounding box center [290, 149] width 169 height 31
click at [317, 181] on input "text" at bounding box center [325, 186] width 80 height 22
drag, startPoint x: 335, startPoint y: 184, endPoint x: 286, endPoint y: 180, distance: 48.4
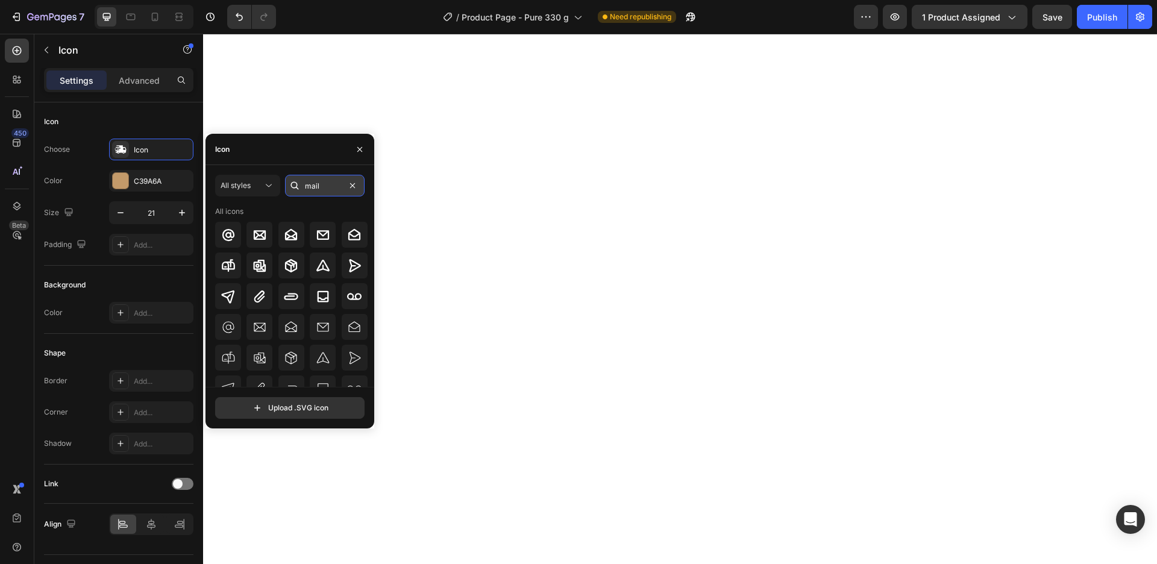
click at [286, 180] on input "mail" at bounding box center [325, 186] width 80 height 22
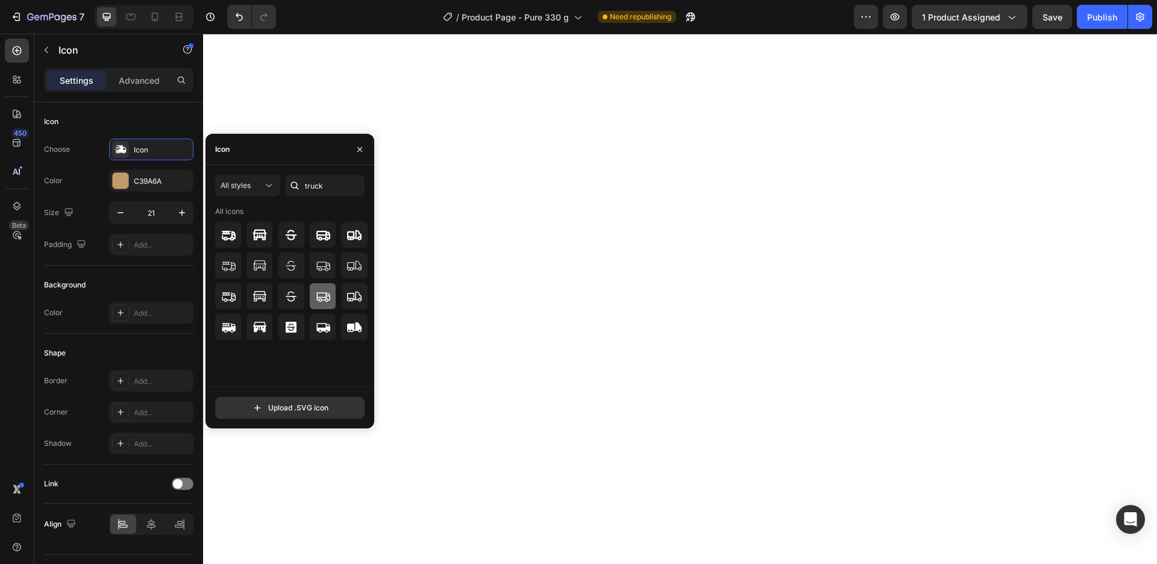
click at [323, 299] on icon at bounding box center [323, 296] width 14 height 14
click at [320, 271] on icon at bounding box center [323, 266] width 14 height 14
drag, startPoint x: 330, startPoint y: 185, endPoint x: 250, endPoint y: 135, distance: 94.5
click at [285, 175] on input "truck" at bounding box center [325, 186] width 80 height 22
drag, startPoint x: 344, startPoint y: 183, endPoint x: 286, endPoint y: 180, distance: 57.3
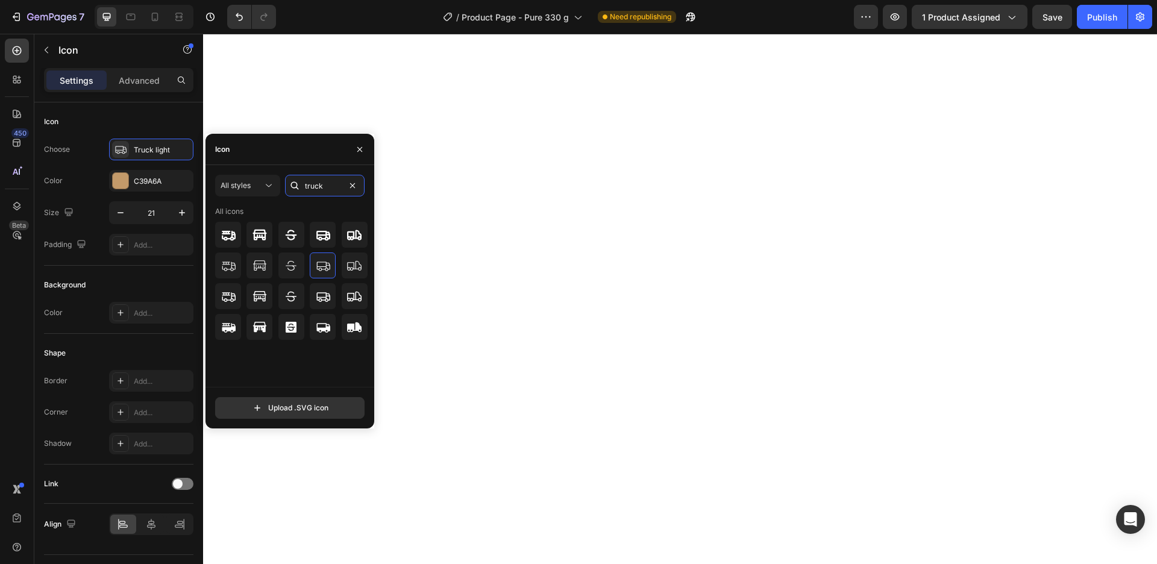
click at [286, 180] on div "truck" at bounding box center [325, 186] width 80 height 22
type input "t"
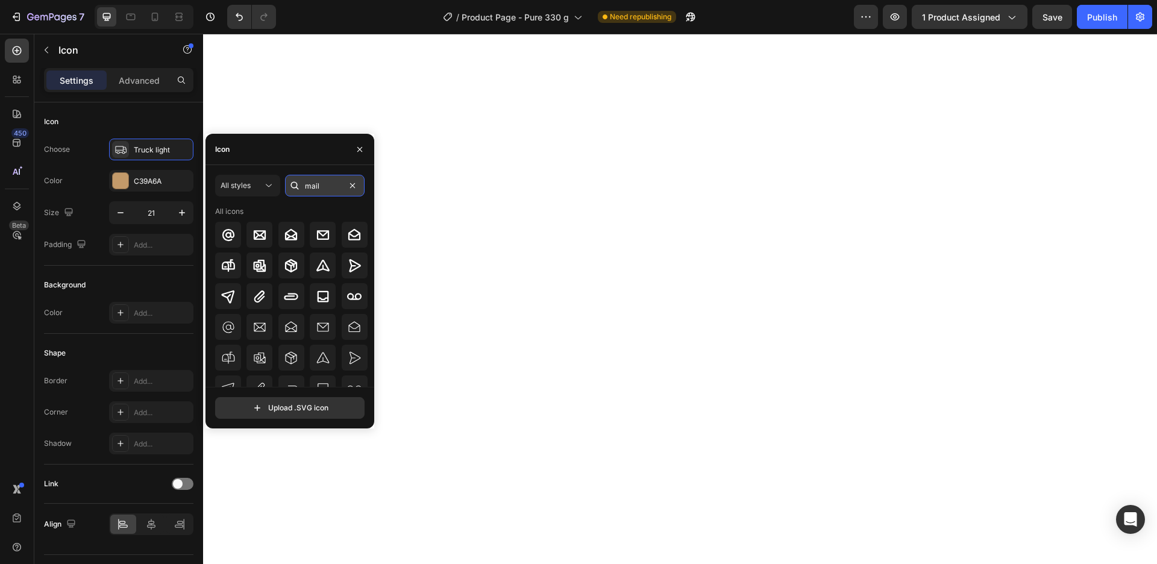
drag, startPoint x: 324, startPoint y: 192, endPoint x: 239, endPoint y: 193, distance: 85.6
click at [285, 193] on input "mail" at bounding box center [325, 186] width 80 height 22
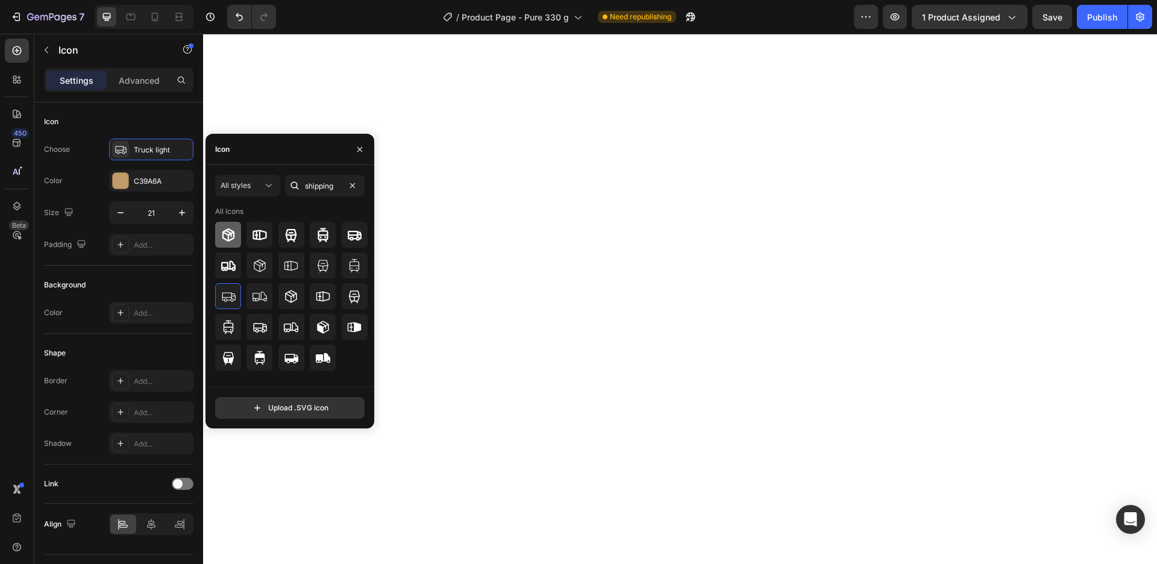
click at [230, 241] on icon at bounding box center [228, 234] width 12 height 13
click at [291, 326] on icon at bounding box center [291, 327] width 14 height 10
click at [325, 362] on icon at bounding box center [323, 358] width 14 height 10
click at [236, 265] on div at bounding box center [228, 266] width 26 height 26
drag, startPoint x: 306, startPoint y: 187, endPoint x: 381, endPoint y: 197, distance: 76.0
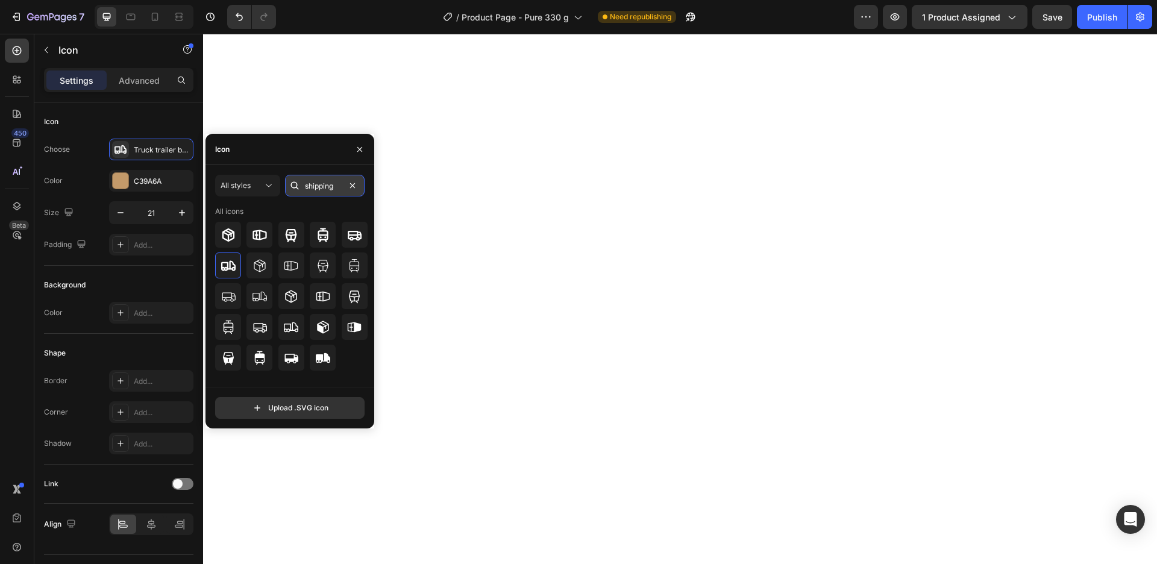
click at [365, 197] on input "shipping" at bounding box center [325, 186] width 80 height 22
type input "plane"
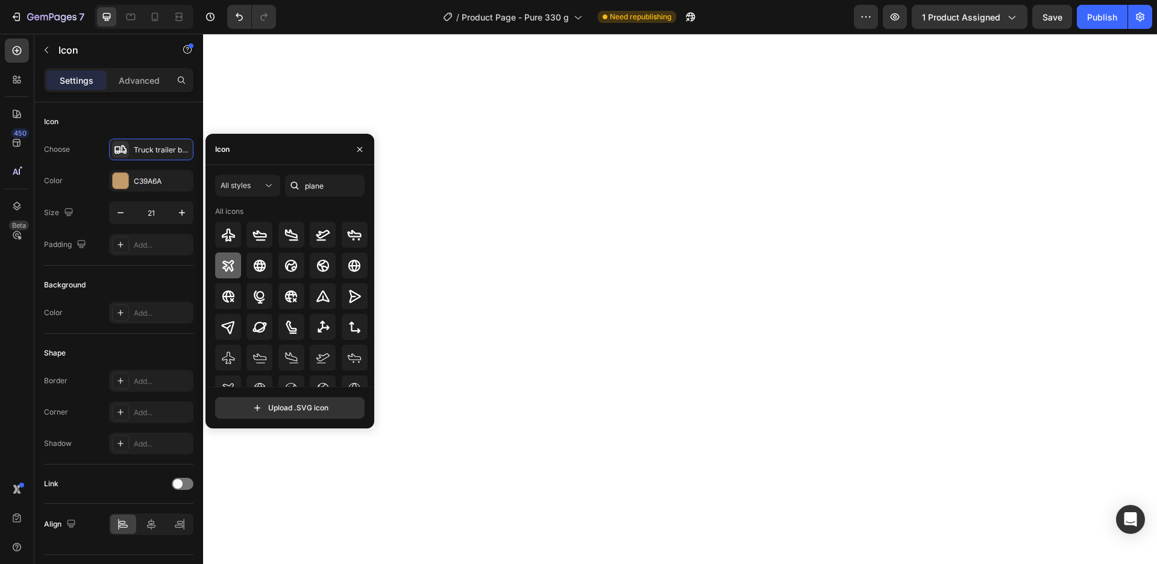
click at [228, 268] on icon at bounding box center [227, 265] width 11 height 11
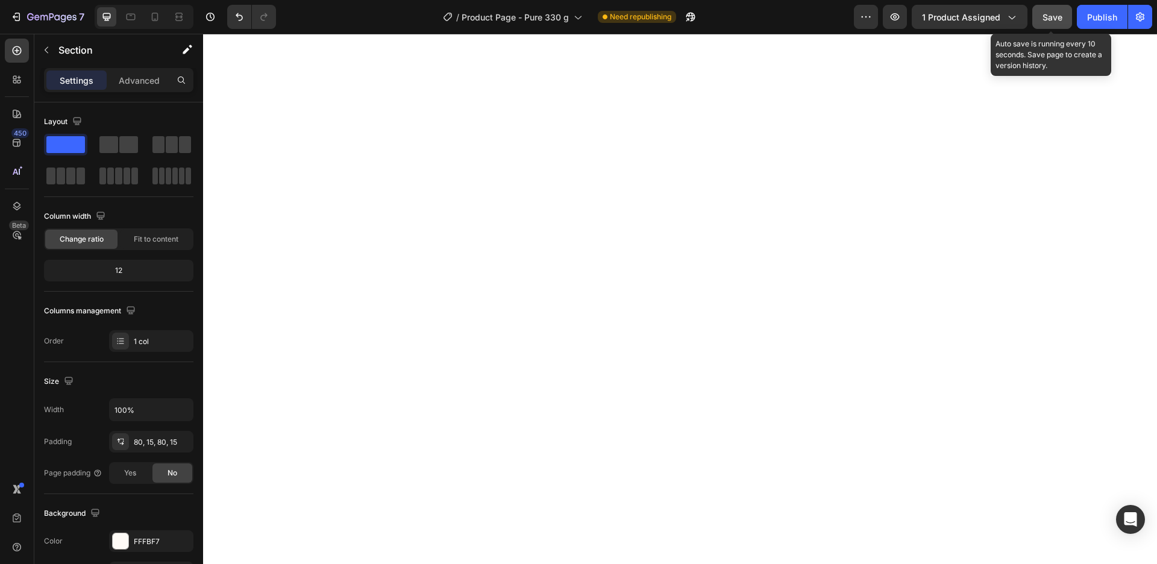
click at [1059, 5] on button "Save" at bounding box center [1053, 17] width 40 height 24
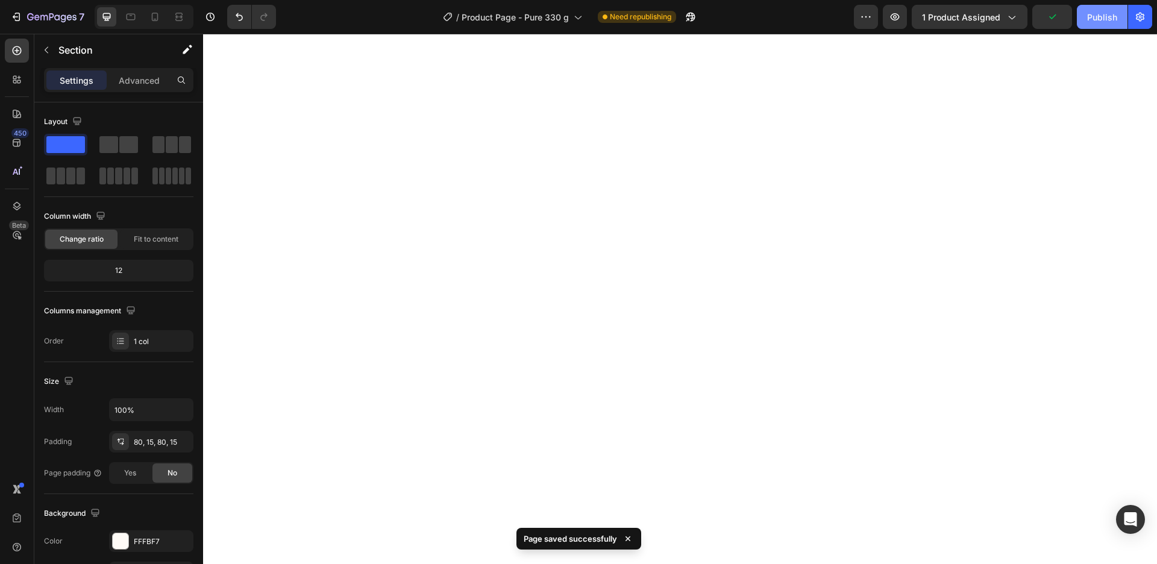
click at [1098, 16] on div "Publish" at bounding box center [1103, 17] width 30 height 13
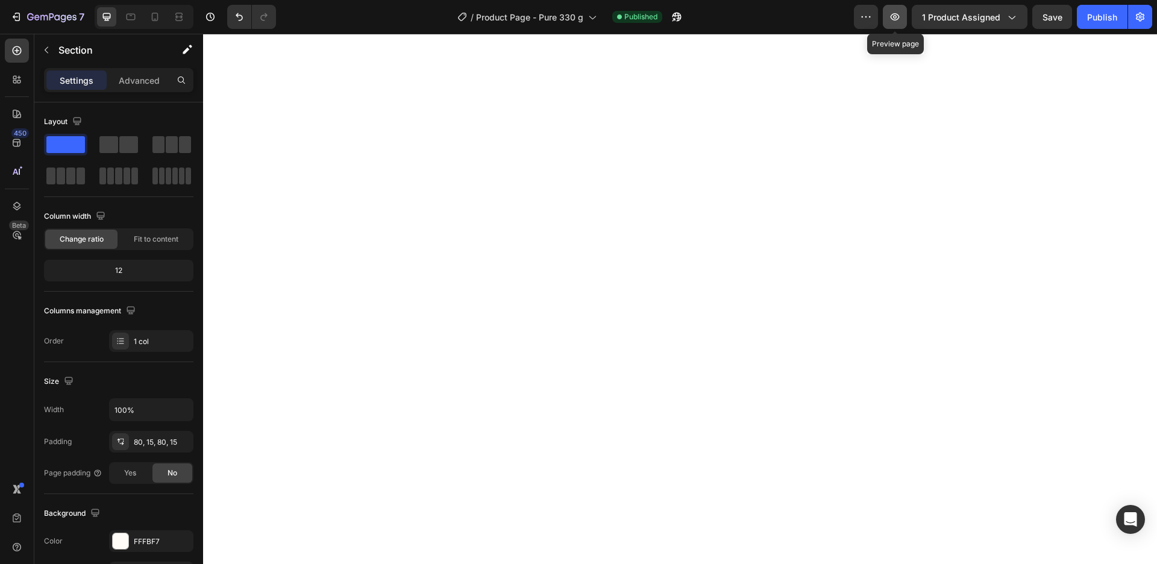
click at [890, 21] on button "button" at bounding box center [895, 17] width 24 height 24
click at [896, 9] on button "button" at bounding box center [895, 17] width 24 height 24
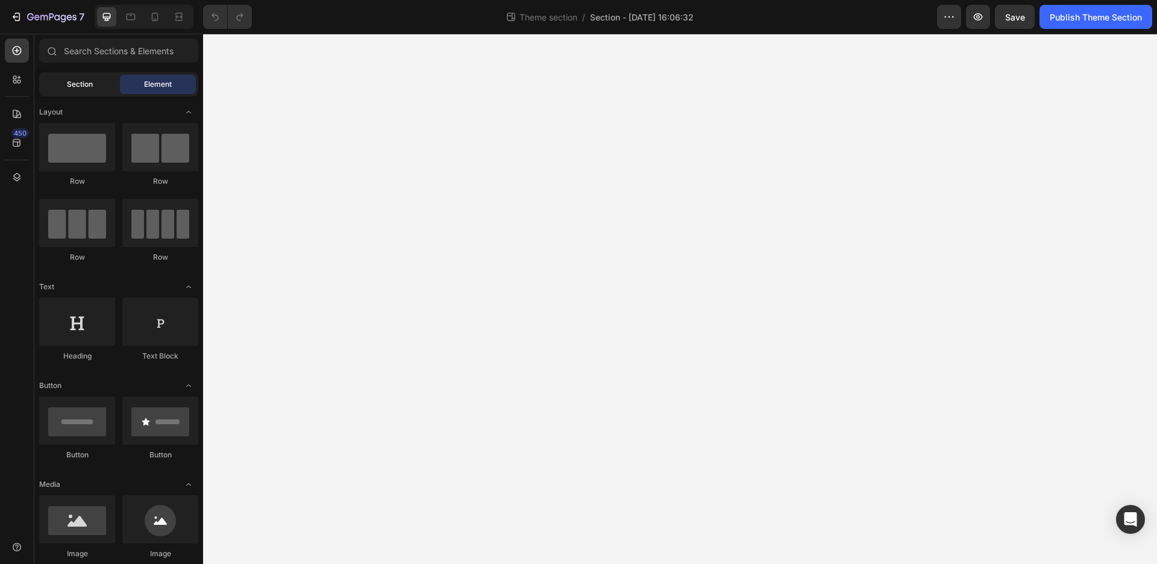
click at [86, 88] on span "Section" at bounding box center [80, 84] width 26 height 11
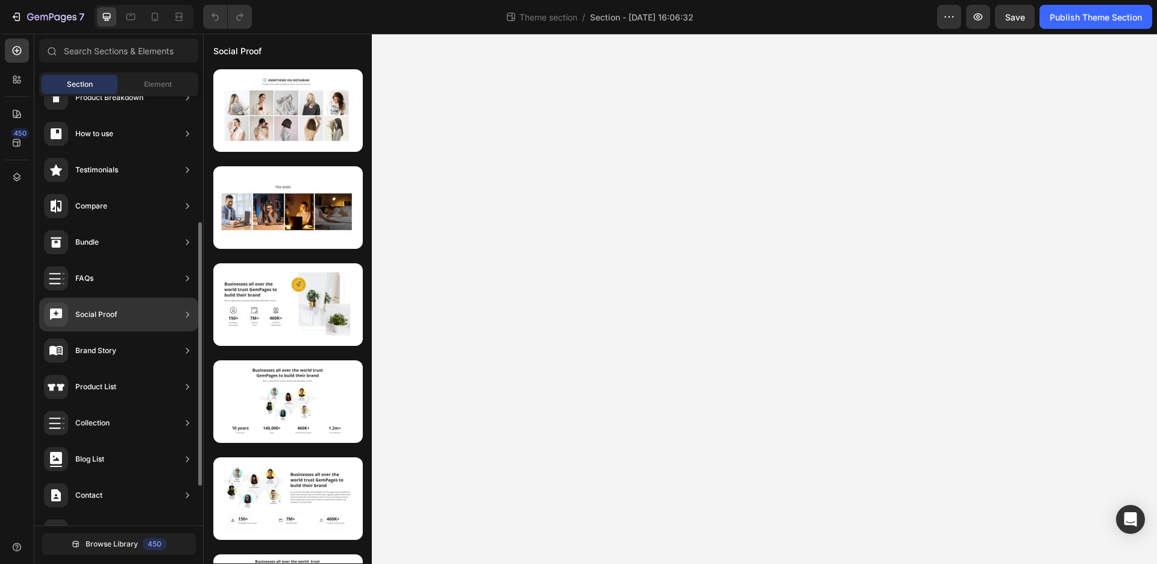
scroll to position [270, 0]
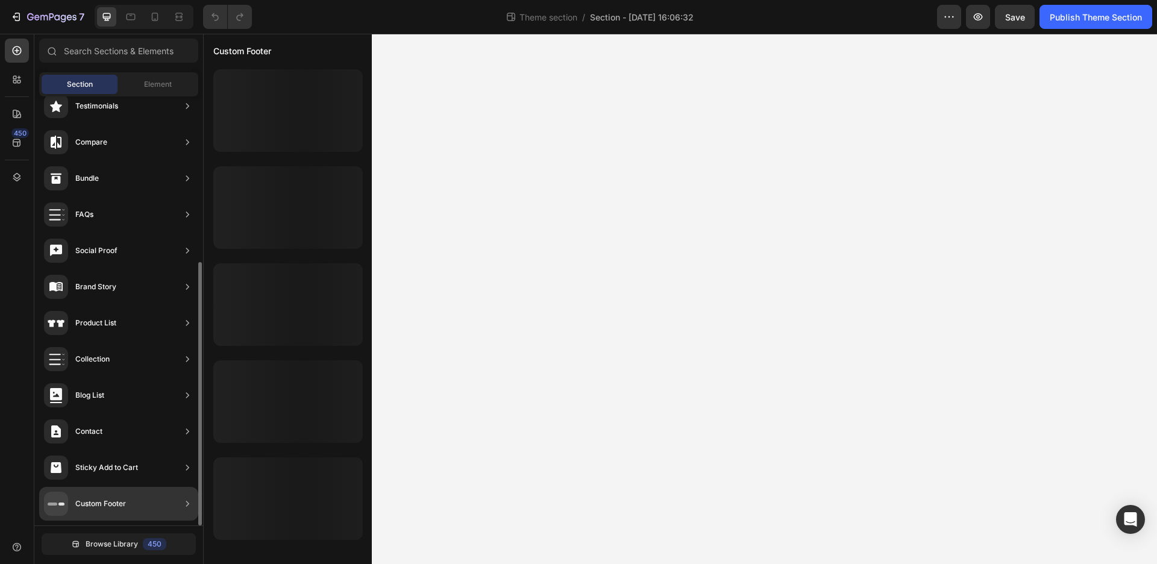
click at [103, 507] on div "Custom Footer" at bounding box center [100, 504] width 51 height 12
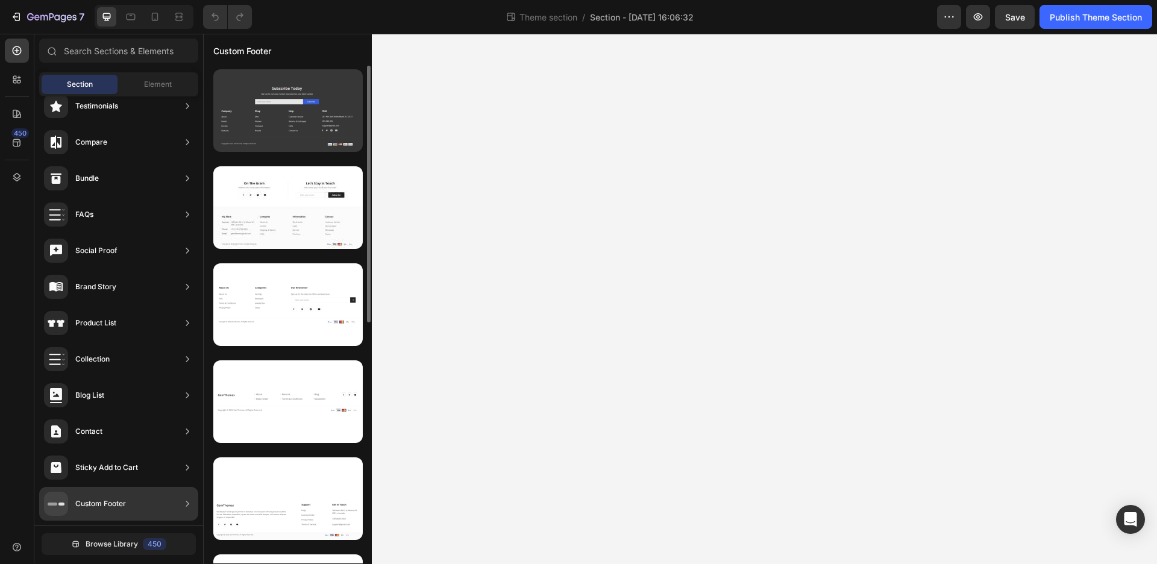
click at [289, 142] on div at bounding box center [288, 110] width 150 height 83
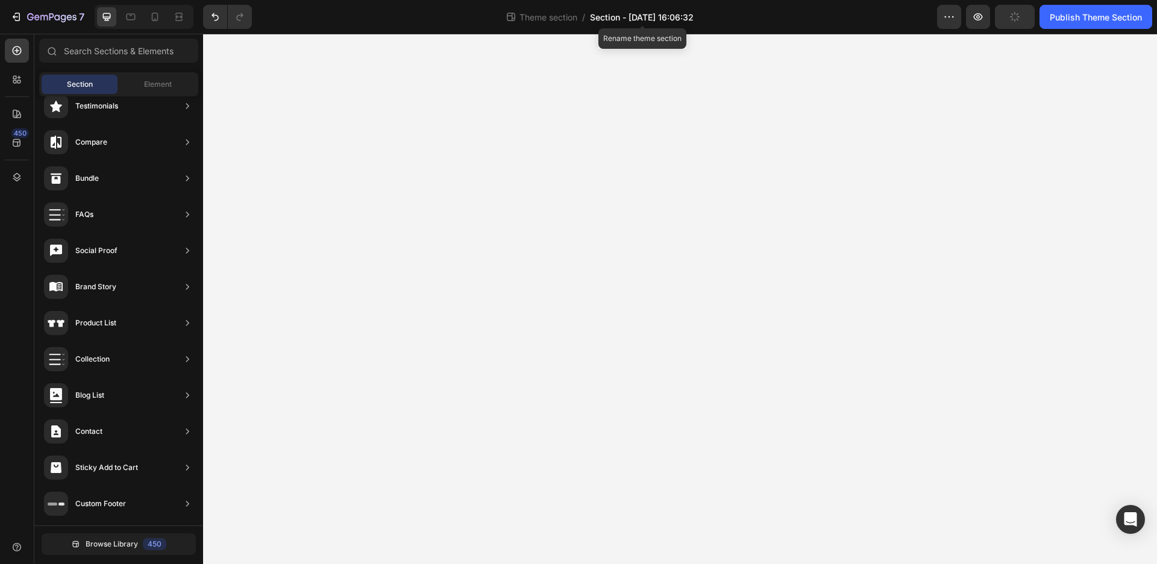
click at [647, 13] on span "Section - Aug 28 16:06:32" at bounding box center [642, 17] width 104 height 13
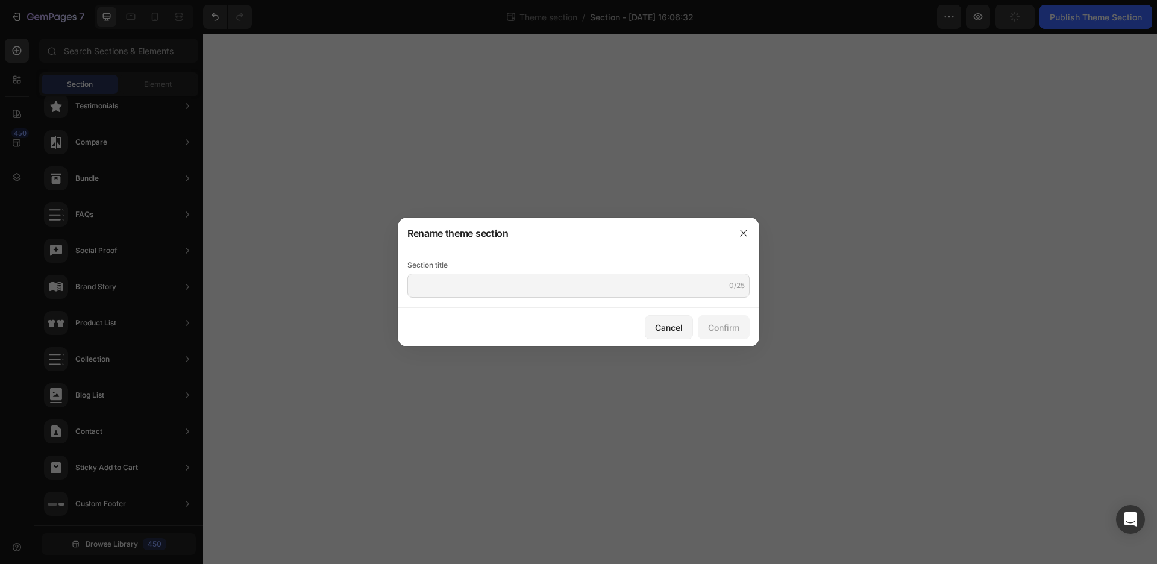
click at [505, 268] on div "Section title" at bounding box center [579, 265] width 342 height 12
click at [509, 286] on input "text" at bounding box center [579, 286] width 342 height 24
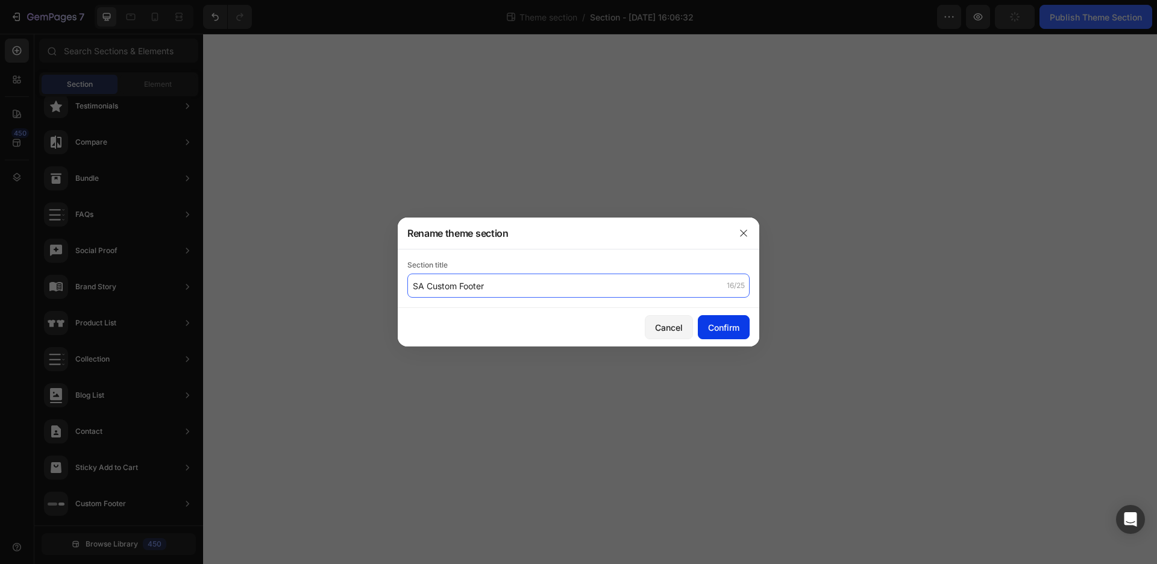
type input "SA Custom Footer"
click at [731, 326] on div "Confirm" at bounding box center [723, 327] width 31 height 13
